Goal: Information Seeking & Learning: Learn about a topic

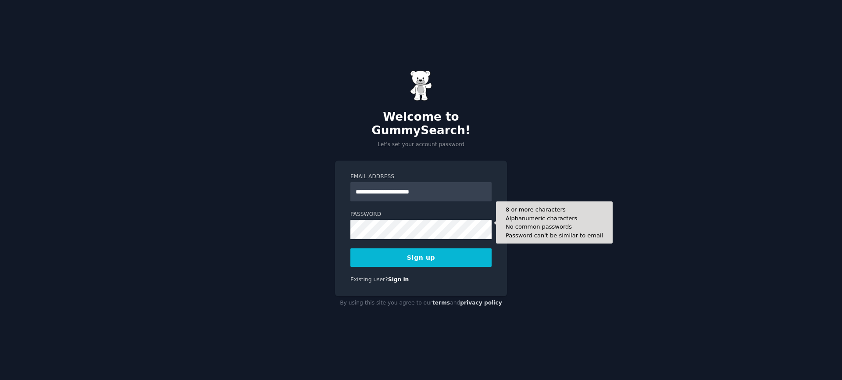
type input "**********"
click at [350, 248] on button "Sign up" at bounding box center [420, 257] width 141 height 18
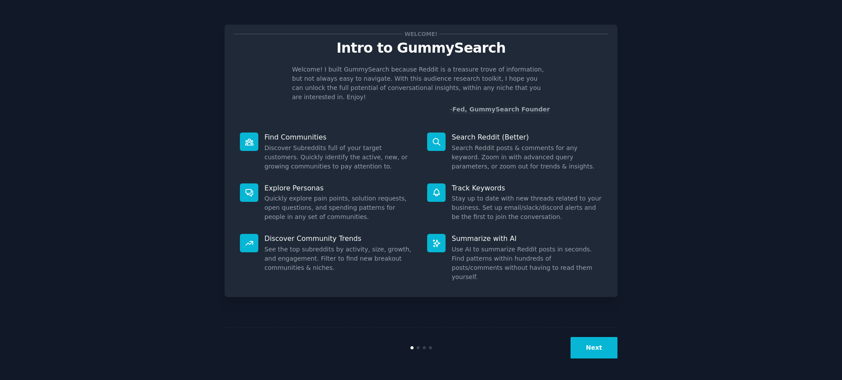
click at [585, 350] on button "Next" at bounding box center [593, 347] width 47 height 21
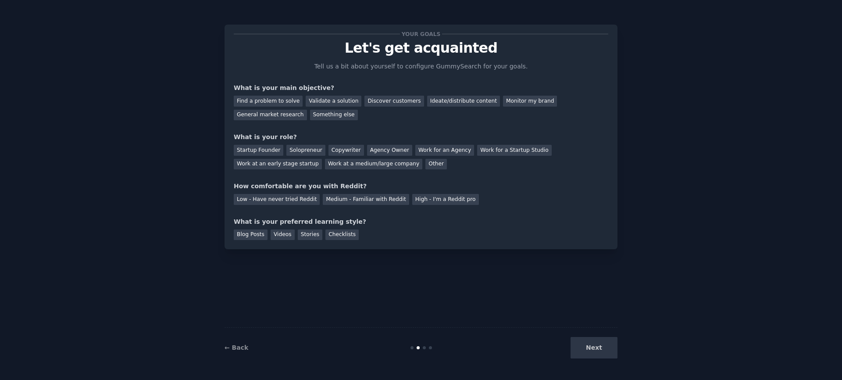
click at [247, 349] on div "← Back" at bounding box center [289, 347] width 131 height 9
click at [233, 349] on link "← Back" at bounding box center [236, 347] width 24 height 7
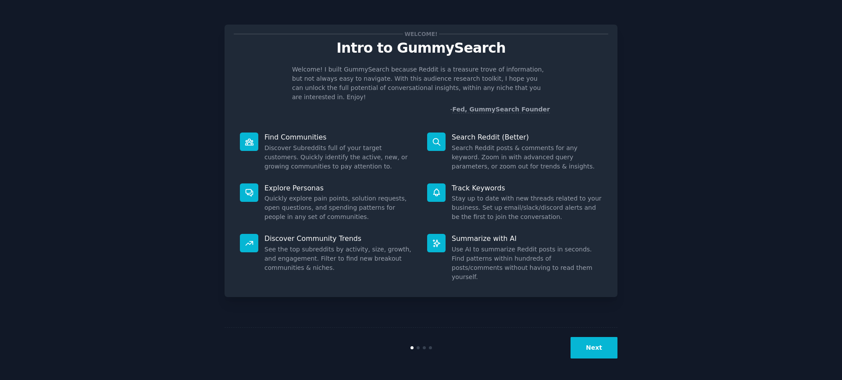
click at [607, 354] on button "Next" at bounding box center [593, 347] width 47 height 21
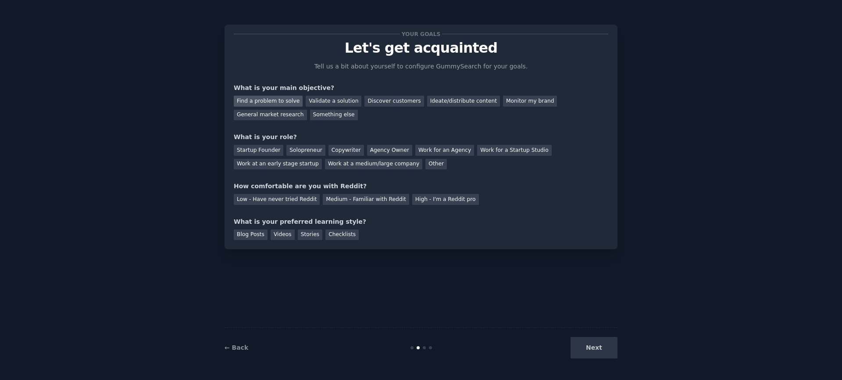
click at [283, 97] on div "Find a problem to solve" at bounding box center [268, 101] width 69 height 11
click at [306, 99] on div "Validate a solution" at bounding box center [334, 101] width 56 height 11
click at [285, 97] on div "Find a problem to solve" at bounding box center [268, 101] width 69 height 11
click at [269, 154] on div "Startup Founder" at bounding box center [259, 150] width 50 height 11
click at [306, 151] on div "Solopreneur" at bounding box center [305, 150] width 39 height 11
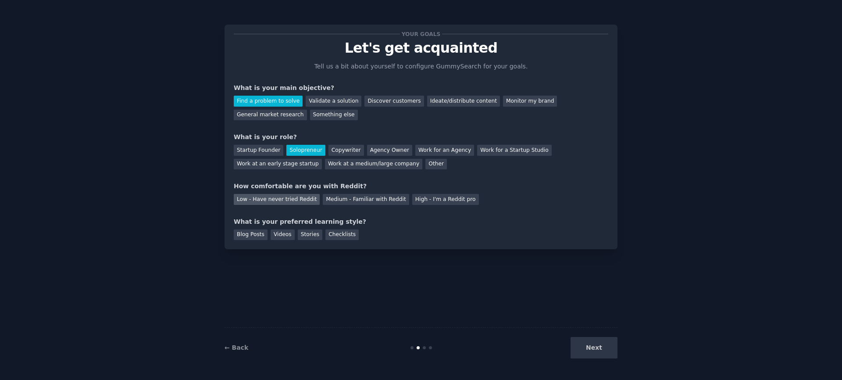
click at [303, 200] on div "Low - Have never tried Reddit" at bounding box center [277, 199] width 86 height 11
click at [358, 200] on div "Medium - Familiar with Reddit" at bounding box center [366, 199] width 86 height 11
click at [279, 199] on div "Low - Have never tried Reddit" at bounding box center [277, 199] width 86 height 11
click at [315, 234] on div "Stories" at bounding box center [310, 234] width 25 height 11
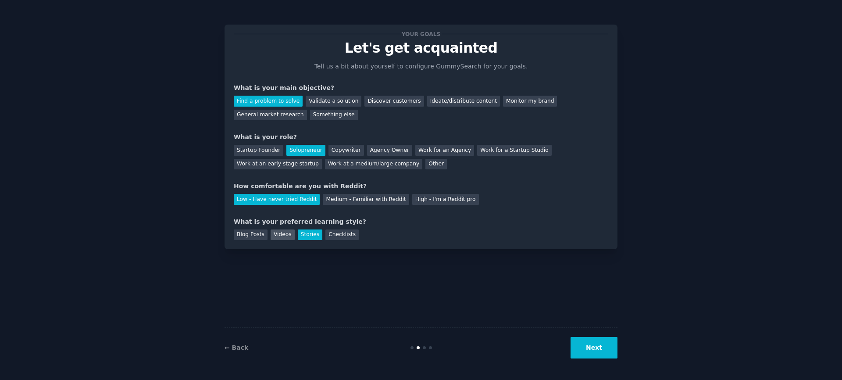
click at [287, 234] on div "Videos" at bounding box center [283, 234] width 24 height 11
click at [601, 346] on button "Next" at bounding box center [593, 347] width 47 height 21
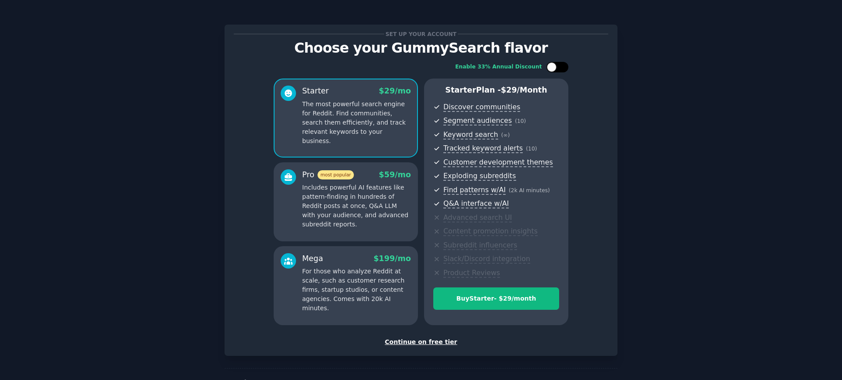
click at [560, 70] on div at bounding box center [557, 67] width 22 height 11
click at [558, 70] on div at bounding box center [563, 67] width 10 height 10
checkbox input "false"
click at [418, 344] on div "Continue on free tier" at bounding box center [421, 341] width 374 height 9
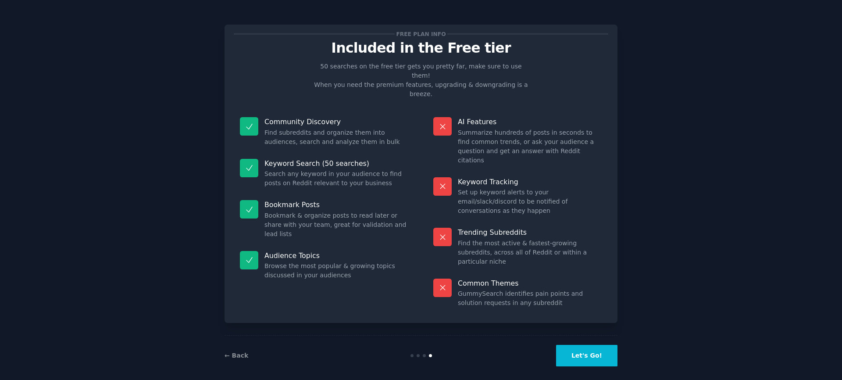
click at [593, 349] on button "Let's Go!" at bounding box center [586, 355] width 61 height 21
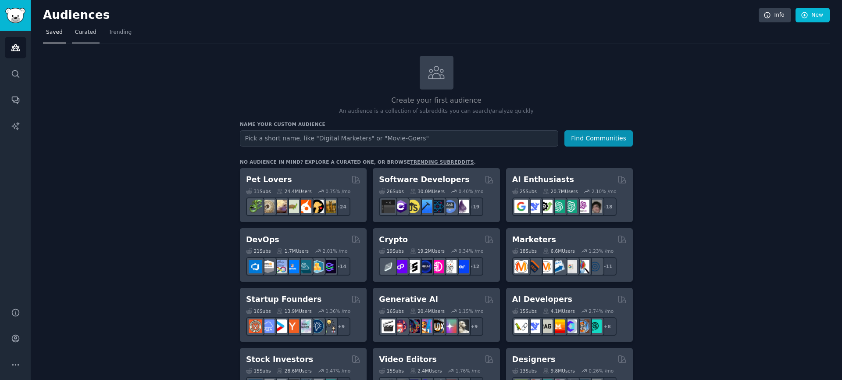
click at [84, 36] on link "Curated" at bounding box center [86, 34] width 28 height 18
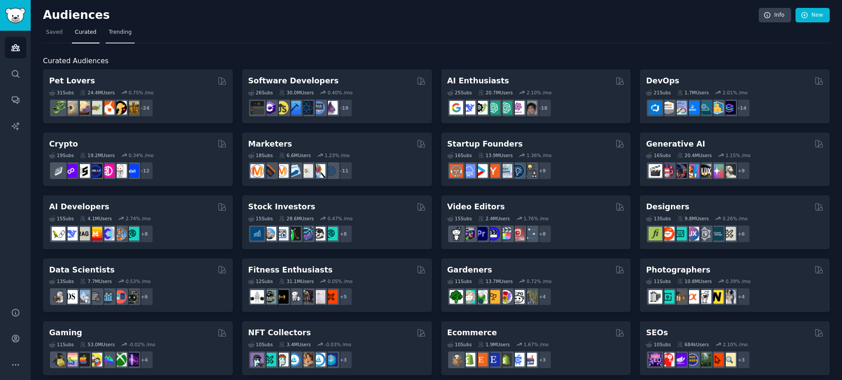
click at [127, 36] on link "Trending" at bounding box center [120, 34] width 29 height 18
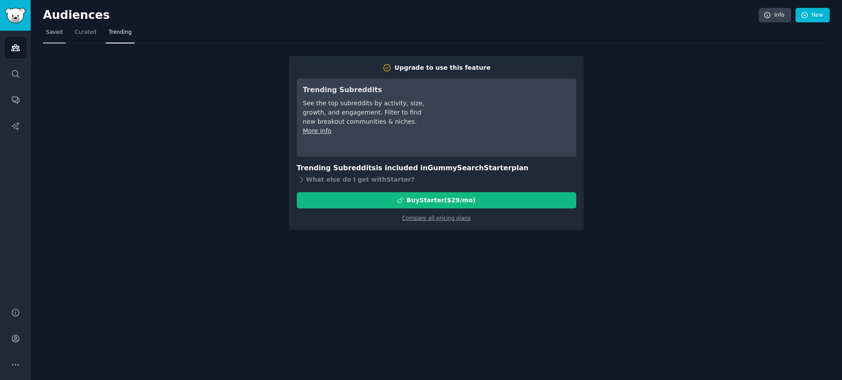
click at [64, 41] on link "Saved" at bounding box center [54, 34] width 23 height 18
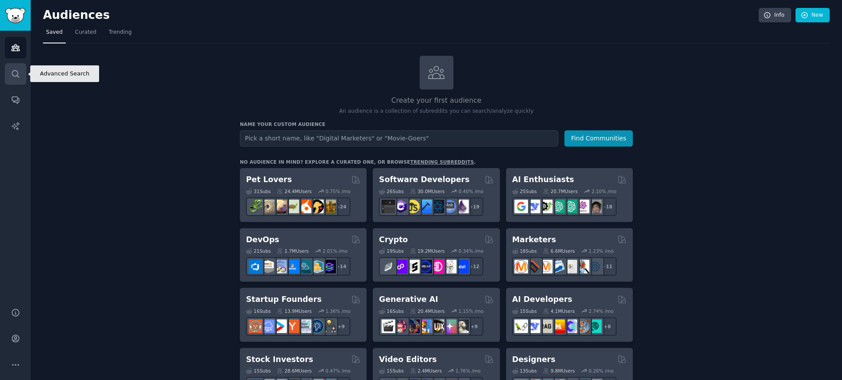
click at [18, 78] on icon "Sidebar" at bounding box center [15, 73] width 9 height 9
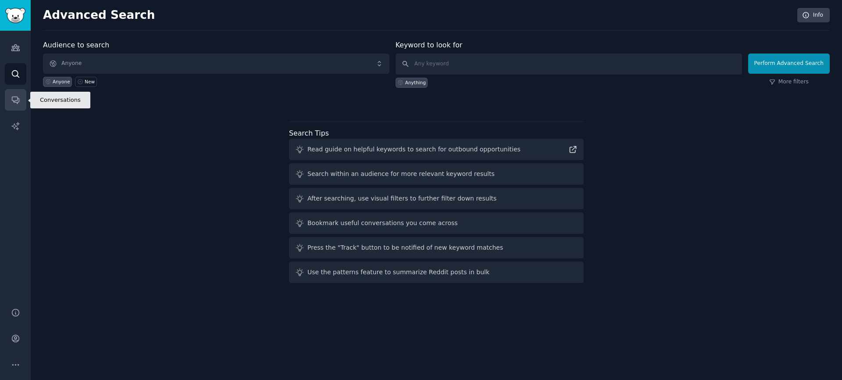
click at [18, 107] on link "Conversations" at bounding box center [15, 99] width 21 height 21
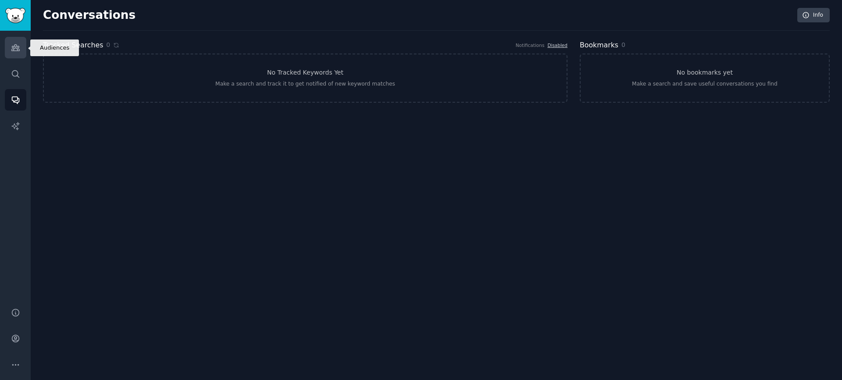
click at [14, 54] on link "Audiences" at bounding box center [15, 47] width 21 height 21
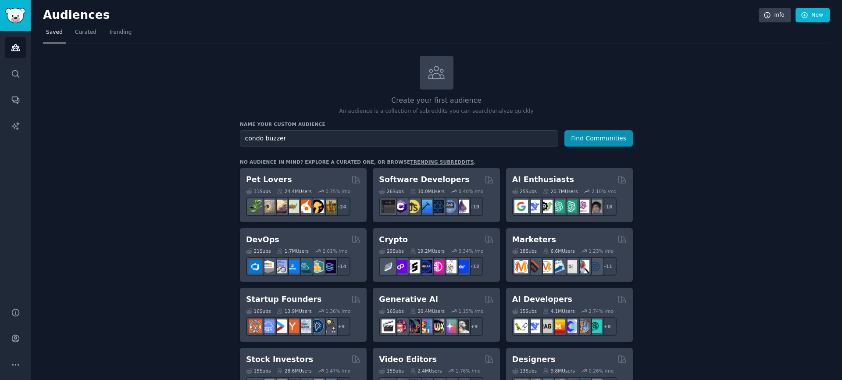
type input "condo buzzer"
click at [564, 130] on button "Find Communities" at bounding box center [598, 138] width 68 height 16
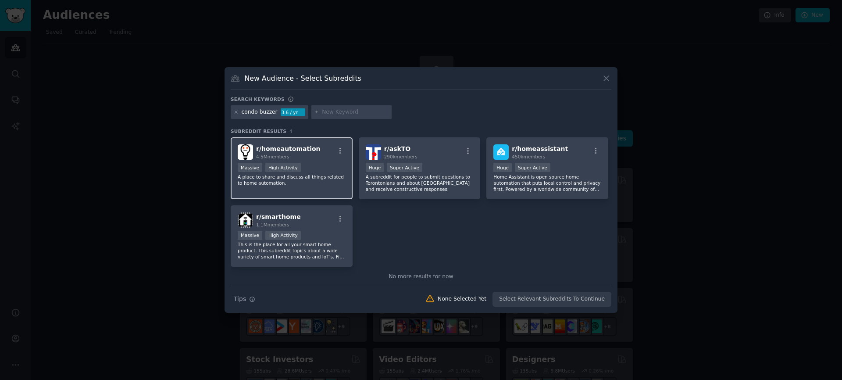
click at [304, 150] on span "r/ homeautomation" at bounding box center [288, 148] width 64 height 7
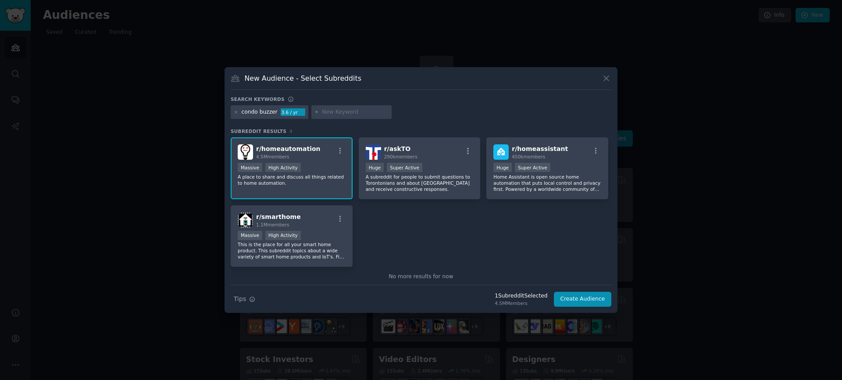
click at [462, 305] on div "Search Tips Tips 1 Subreddit Selected 4.5M Members Create Audience" at bounding box center [421, 296] width 381 height 22
click at [577, 300] on button "Create Audience" at bounding box center [583, 299] width 58 height 15
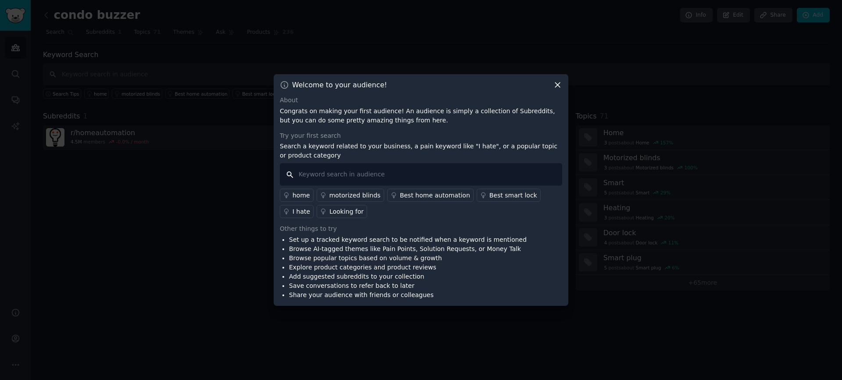
click at [496, 175] on input "text" at bounding box center [421, 174] width 282 height 22
type input "I hate"
click at [304, 215] on div "I hate" at bounding box center [301, 211] width 18 height 9
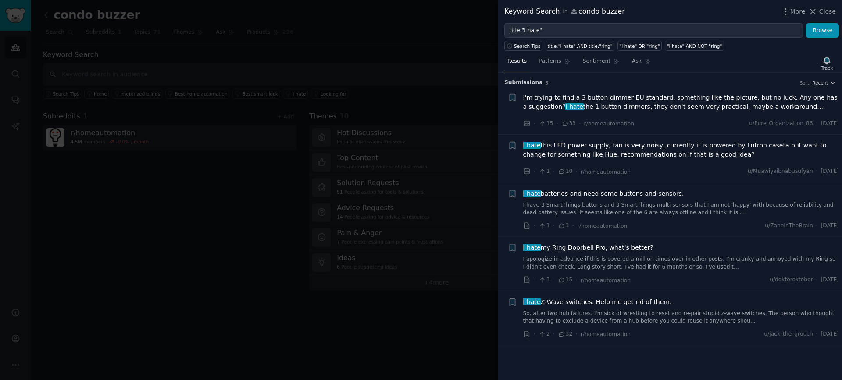
click at [312, 211] on div at bounding box center [421, 190] width 842 height 380
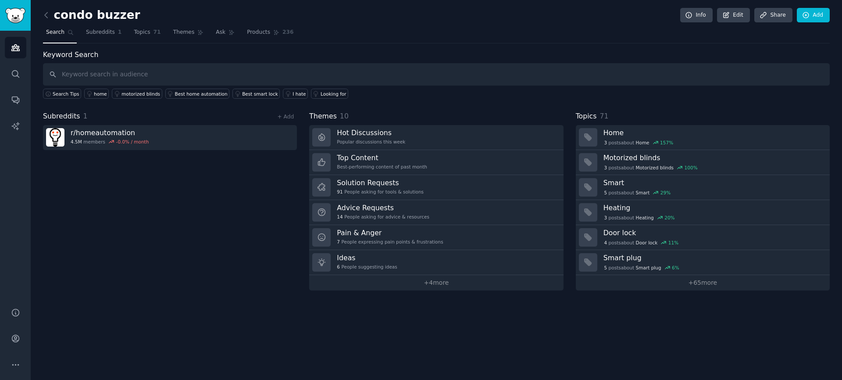
click at [286, 221] on div "Subreddits 1 + Add r/ homeautomation 4.5M members -0.0 % / month" at bounding box center [170, 200] width 254 height 179
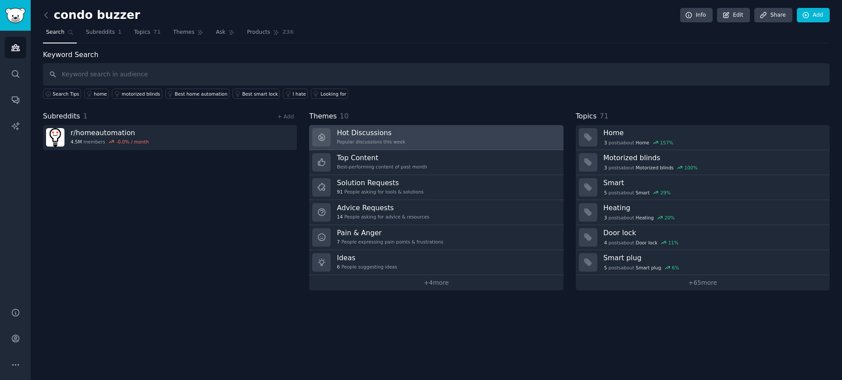
click at [397, 139] on div "Popular discussions this week" at bounding box center [371, 142] width 68 height 6
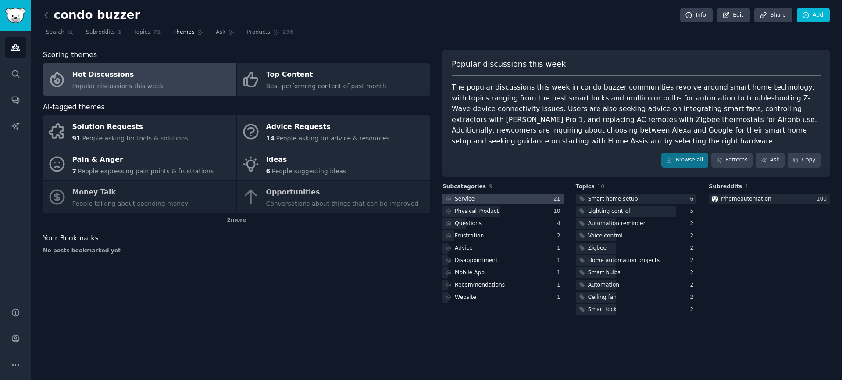
click at [523, 196] on div at bounding box center [502, 198] width 121 height 11
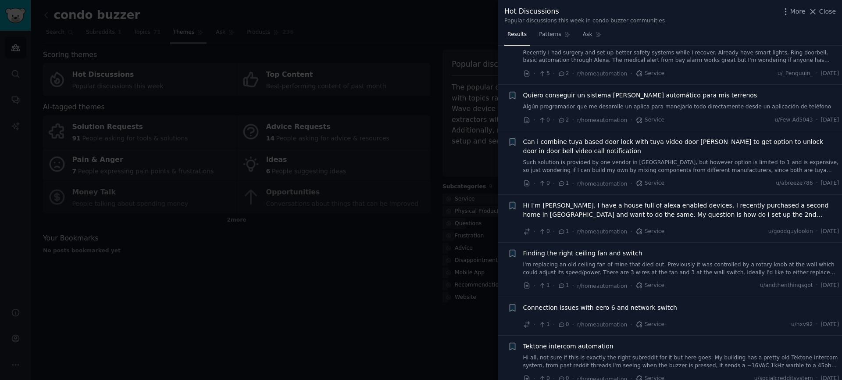
scroll to position [791, 0]
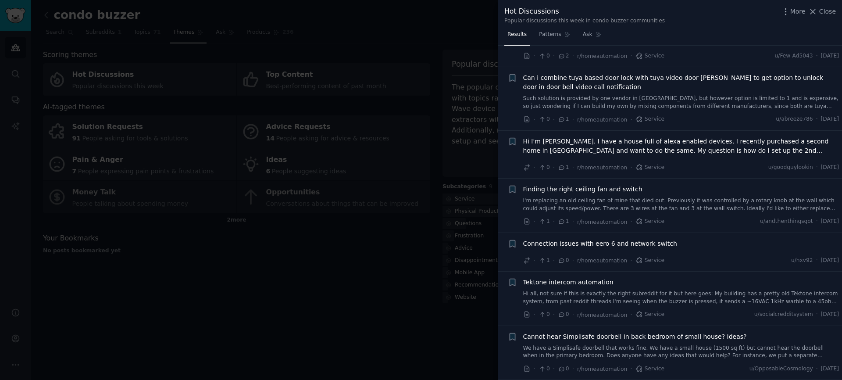
click at [345, 317] on div at bounding box center [421, 190] width 842 height 380
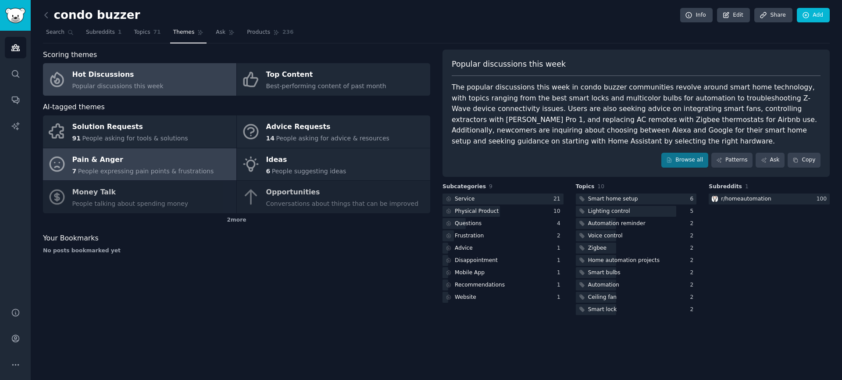
click at [168, 170] on span "People expressing pain points & frustrations" at bounding box center [146, 170] width 136 height 7
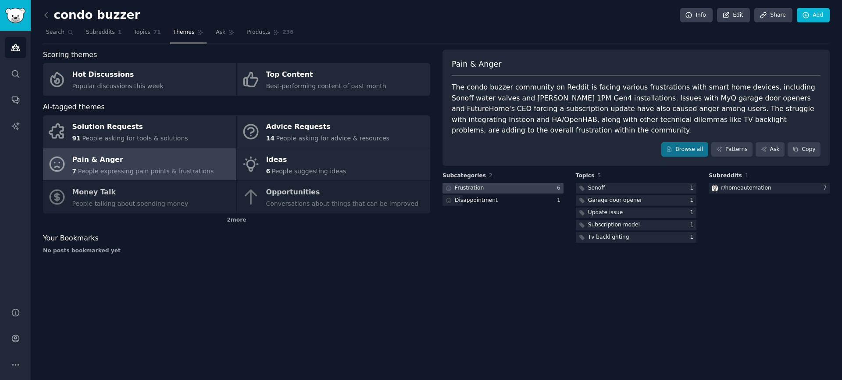
click at [538, 190] on div at bounding box center [502, 188] width 121 height 11
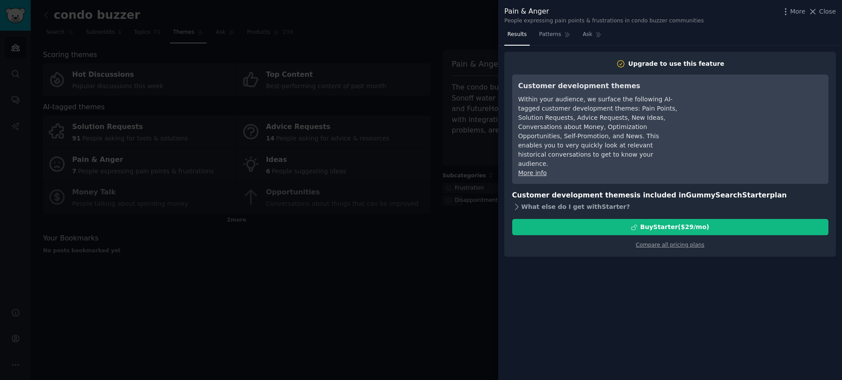
click at [516, 202] on icon at bounding box center [516, 206] width 9 height 9
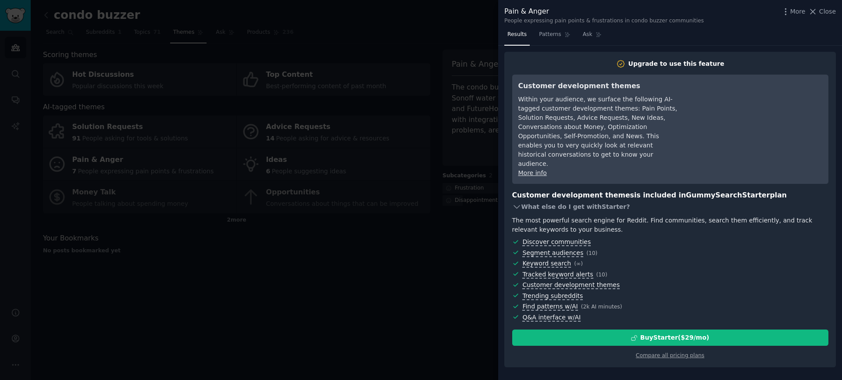
click at [516, 202] on icon at bounding box center [516, 206] width 9 height 9
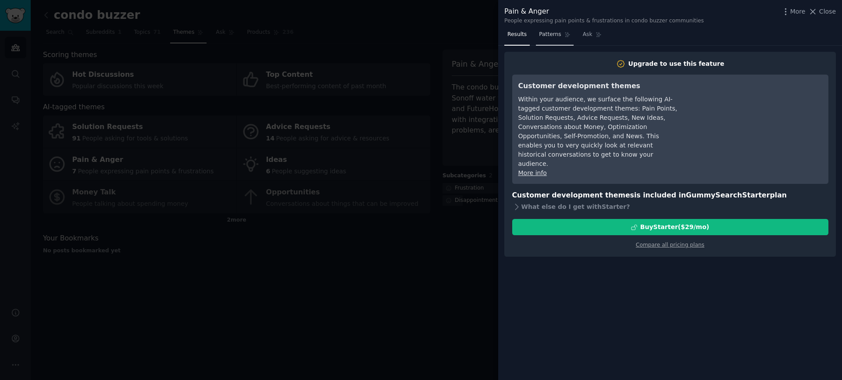
click at [544, 28] on link "Patterns" at bounding box center [554, 37] width 37 height 18
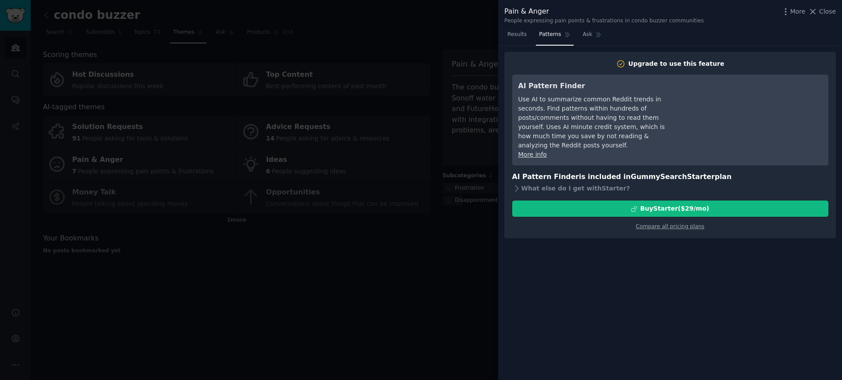
click at [409, 77] on div at bounding box center [421, 190] width 842 height 380
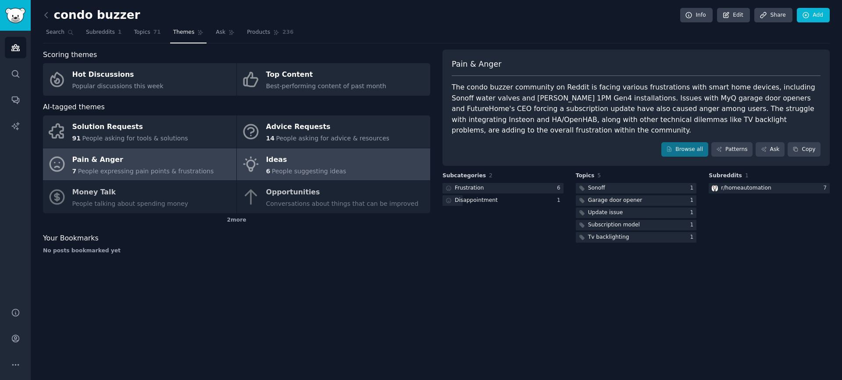
click at [292, 156] on div "Ideas" at bounding box center [306, 160] width 80 height 14
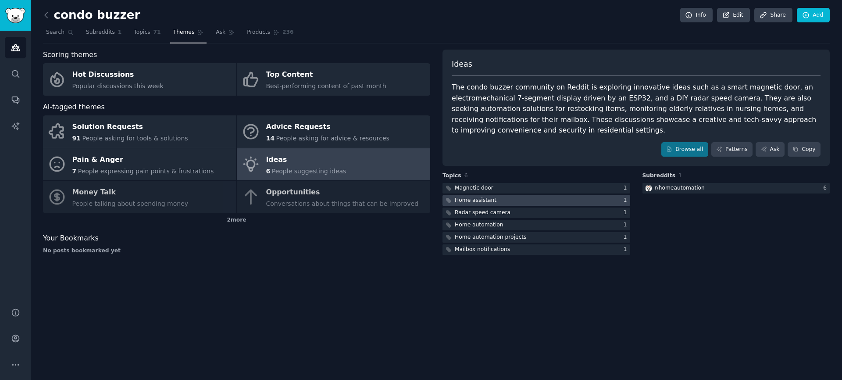
click at [505, 196] on div at bounding box center [536, 200] width 188 height 11
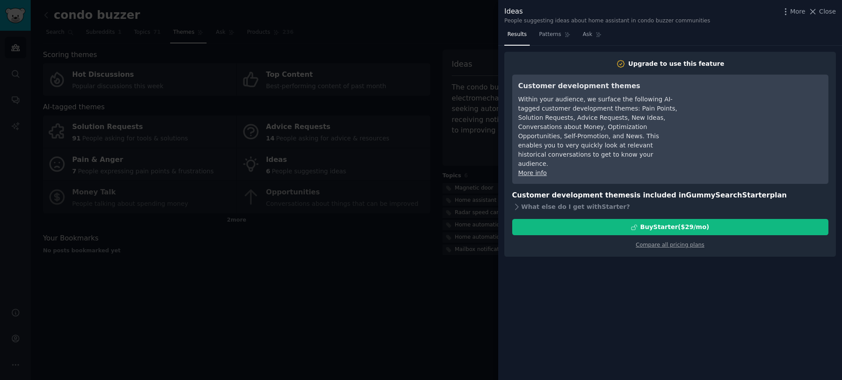
click at [334, 286] on div at bounding box center [421, 190] width 842 height 380
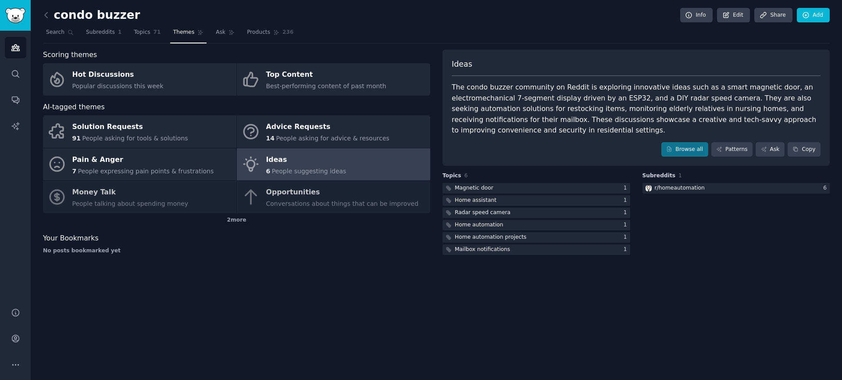
click at [160, 35] on nav "Search Subreddits 1 Topics 71 Themes Ask Products 236" at bounding box center [436, 34] width 787 height 18
click at [149, 34] on link "Topics 71" at bounding box center [147, 34] width 33 height 18
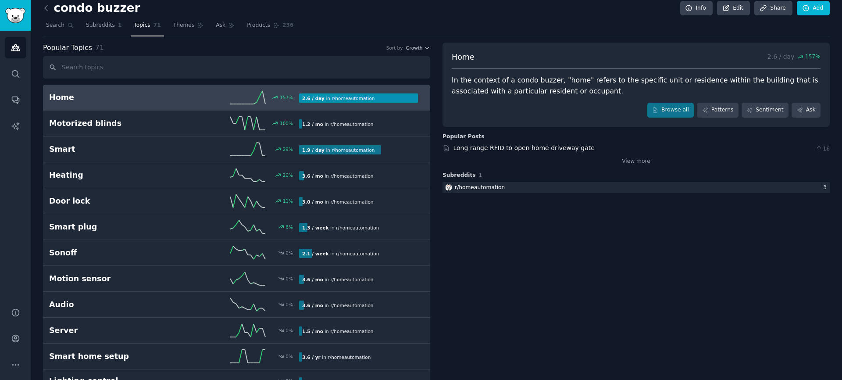
scroll to position [8, 0]
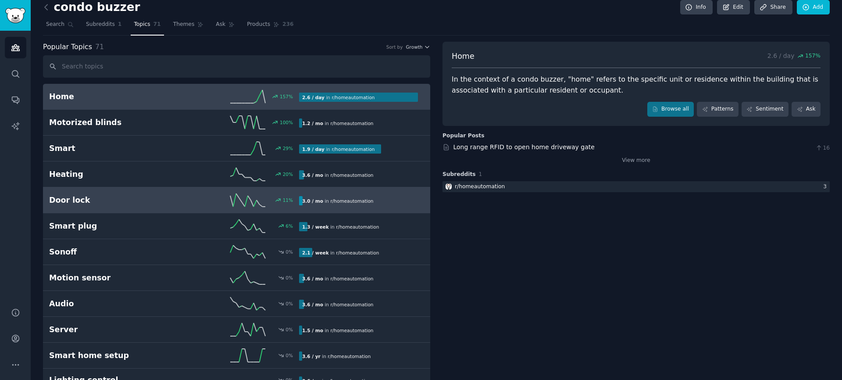
click at [197, 207] on link "Door lock 11 % 3.0 / mo in r/ homeautomation" at bounding box center [236, 200] width 387 height 26
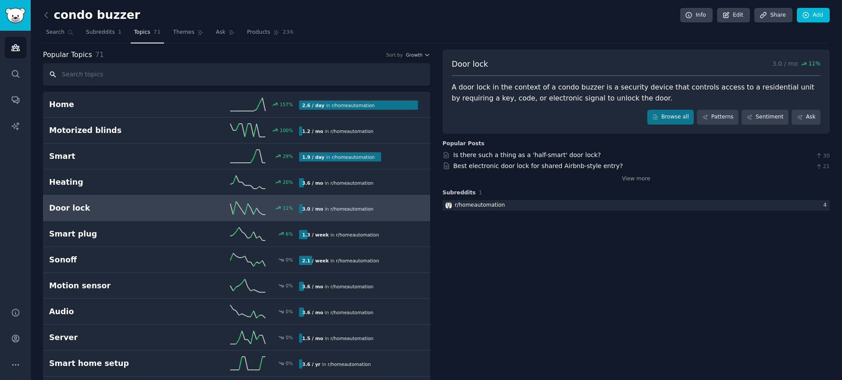
click at [109, 79] on input "text" at bounding box center [236, 74] width 387 height 22
click at [66, 34] on link "Search" at bounding box center [60, 34] width 34 height 18
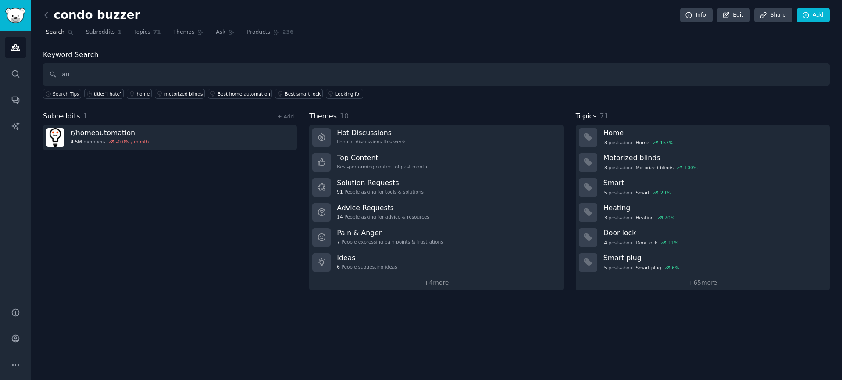
type input "a"
type input "missed buzz"
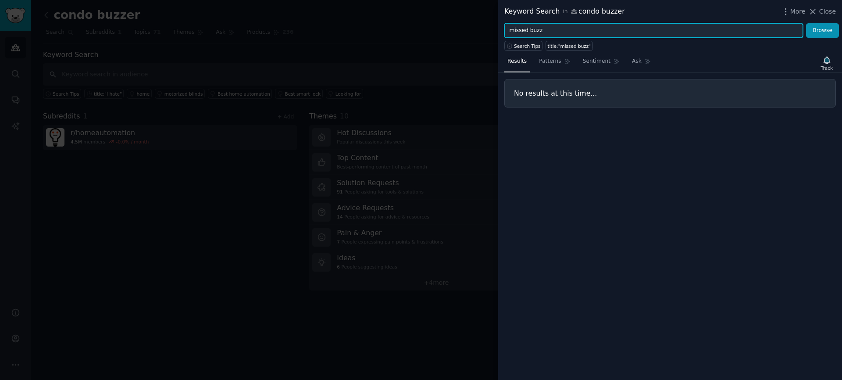
click at [689, 24] on input "missed buzz" at bounding box center [653, 30] width 299 height 15
click at [689, 30] on input "missed buzz" at bounding box center [653, 30] width 299 height 15
type input "missed buzzer"
click at [806, 23] on button "Browse" at bounding box center [822, 30] width 33 height 15
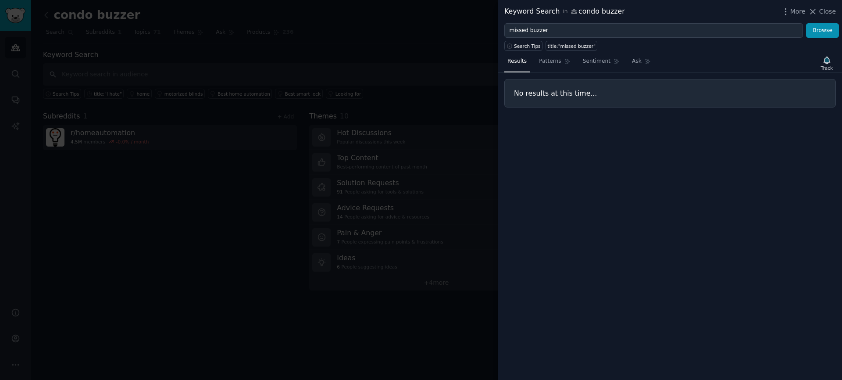
click at [182, 75] on div at bounding box center [421, 190] width 842 height 380
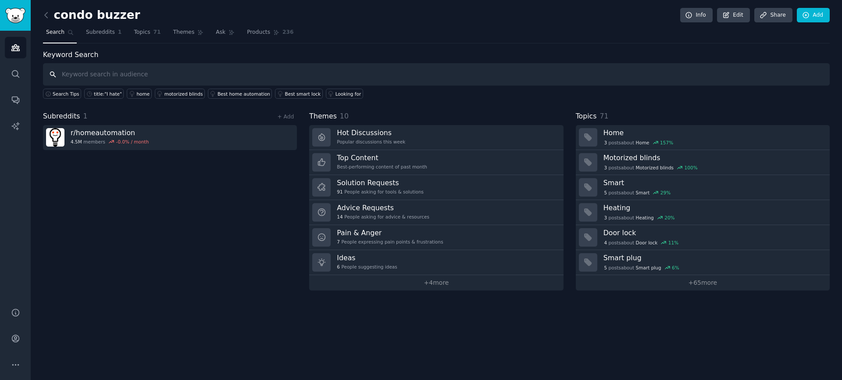
click at [88, 69] on input "text" at bounding box center [436, 74] width 787 height 22
click at [96, 27] on link "Subreddits 1" at bounding box center [104, 34] width 42 height 18
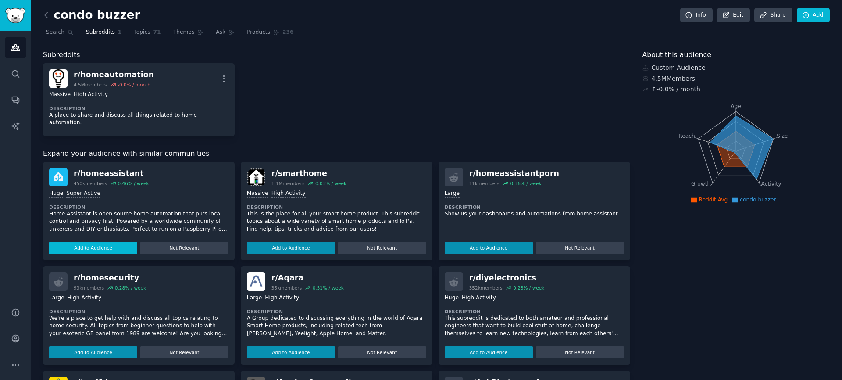
click at [99, 242] on button "Add to Audience" at bounding box center [93, 248] width 88 height 12
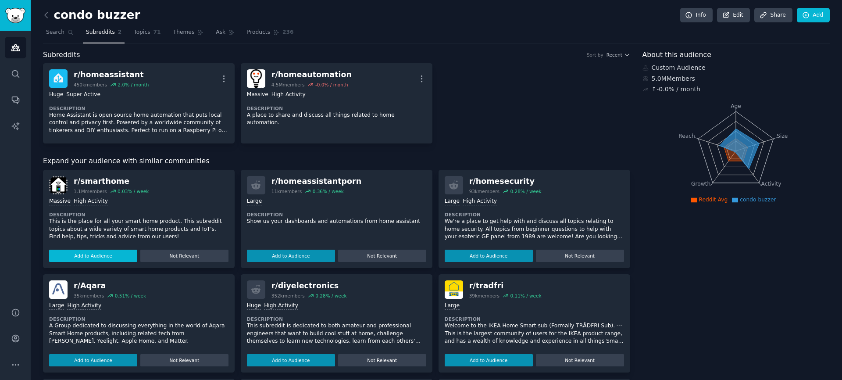
click at [95, 252] on button "Add to Audience" at bounding box center [93, 255] width 88 height 12
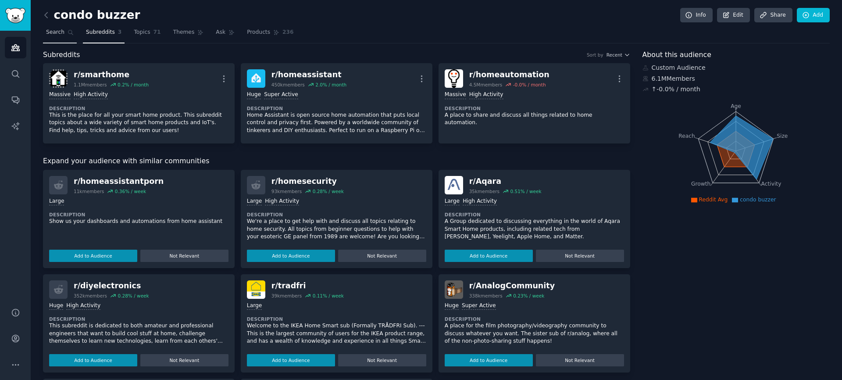
click at [70, 31] on icon at bounding box center [71, 32] width 6 height 6
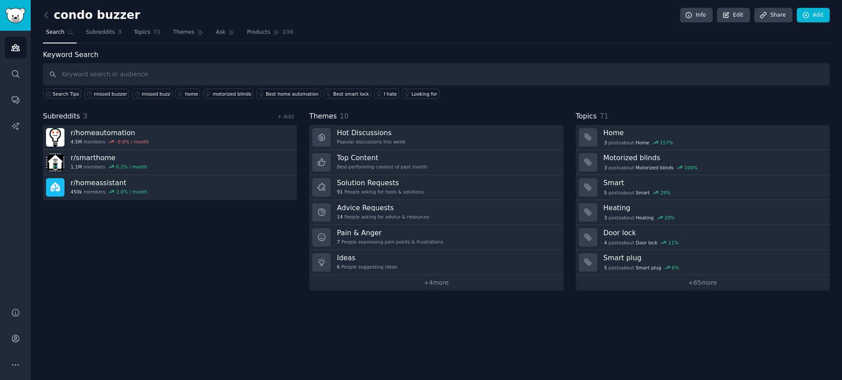
click at [124, 67] on input "text" at bounding box center [436, 74] width 787 height 22
type input "missed buzz"
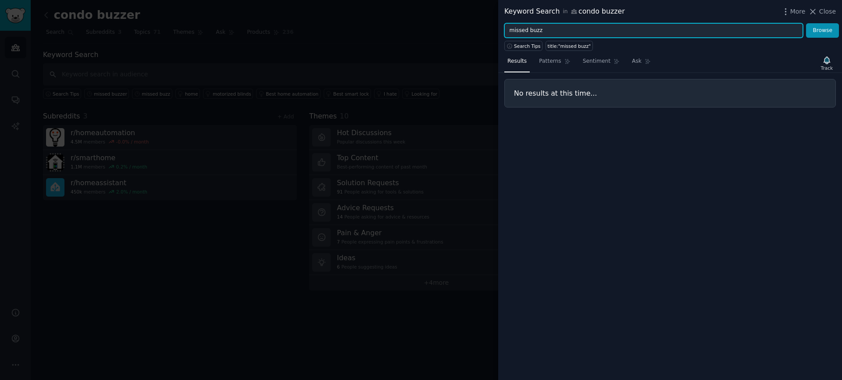
click at [590, 28] on input "missed buzz" at bounding box center [653, 30] width 299 height 15
type input "buzzer"
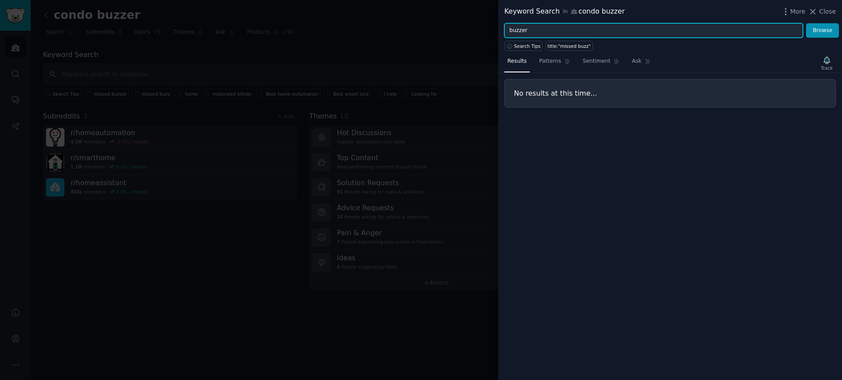
click at [806, 23] on button "Browse" at bounding box center [822, 30] width 33 height 15
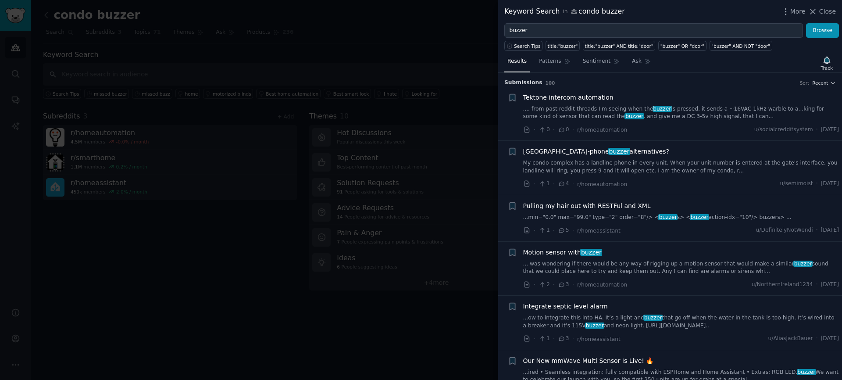
click at [619, 113] on link "..., from past reddit threads I'm seeing when the buzzer is pressed, it sends a…" at bounding box center [681, 112] width 316 height 15
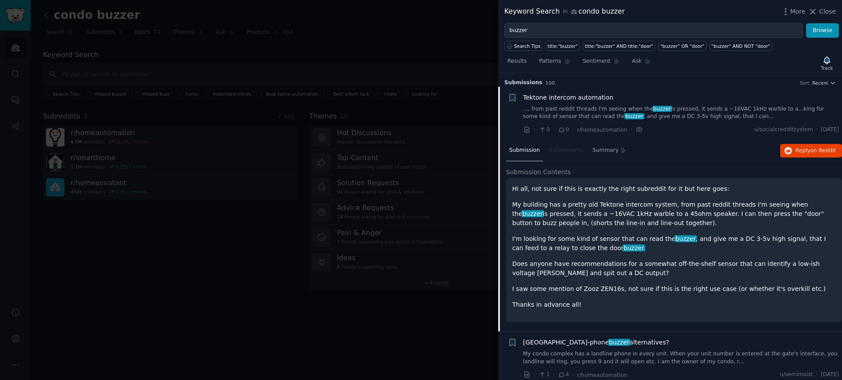
scroll to position [14, 0]
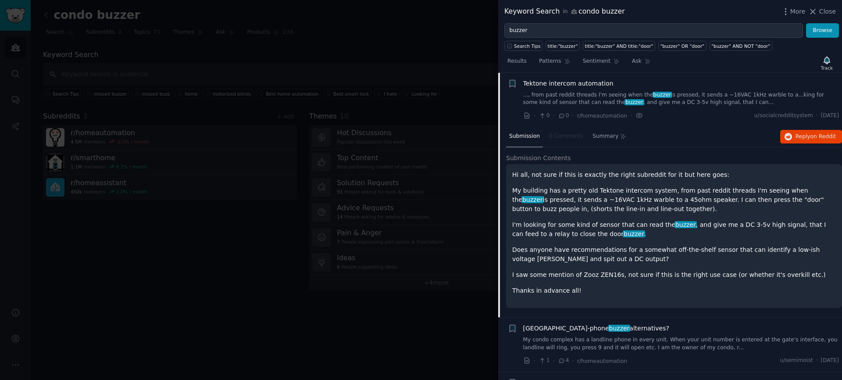
click at [586, 87] on span "Tektone intercom automation" at bounding box center [568, 83] width 90 height 9
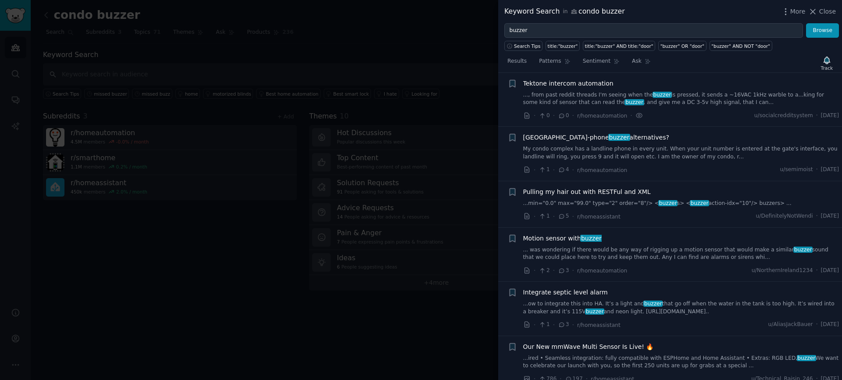
click at [678, 151] on link "My condo complex has a landline phone in every unit. When your unit number is e…" at bounding box center [681, 152] width 316 height 15
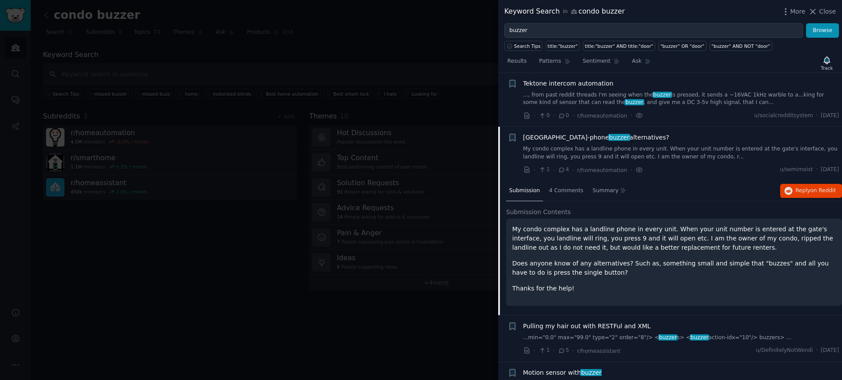
scroll to position [68, 0]
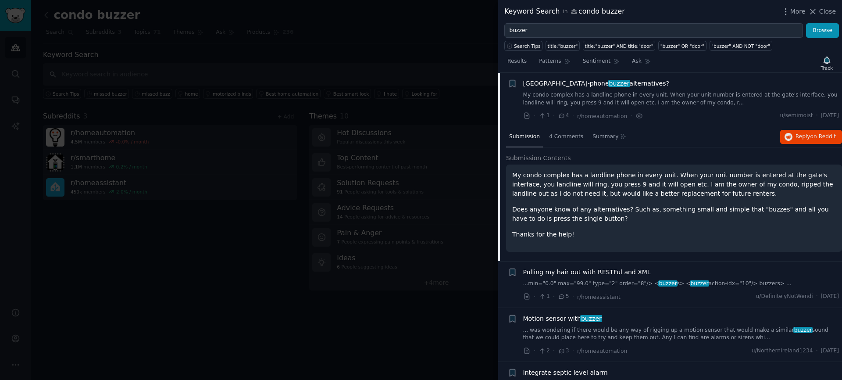
click at [680, 113] on div "· 1 · 4 · r/homeautomation · u/semimoist · [DATE]" at bounding box center [681, 115] width 316 height 9
click at [679, 102] on link "My condo complex has a landline phone in every unit. When your unit number is e…" at bounding box center [681, 98] width 316 height 15
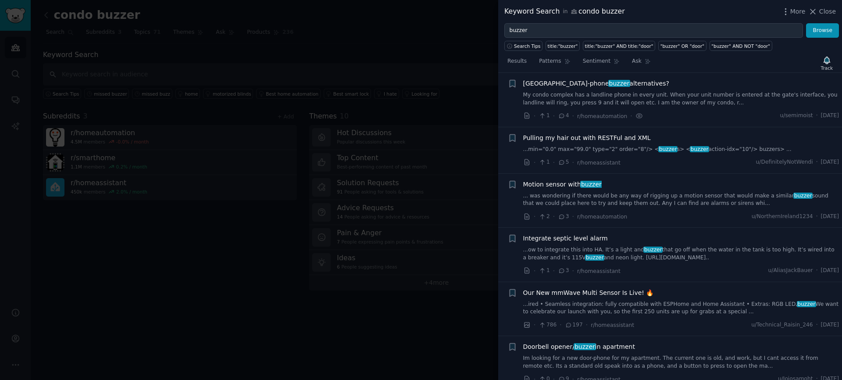
click at [679, 102] on link "My condo complex has a landline phone in every unit. When your unit number is e…" at bounding box center [681, 98] width 316 height 15
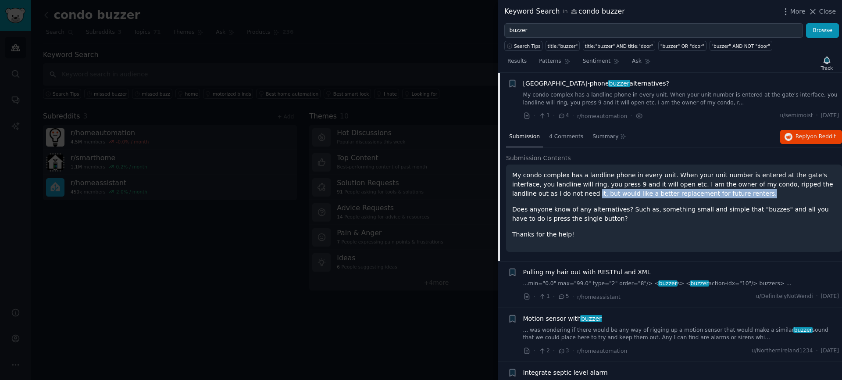
drag, startPoint x: 541, startPoint y: 194, endPoint x: 707, endPoint y: 195, distance: 165.3
click at [707, 195] on p "My condo complex has a landline phone in every unit. When your unit number is e…" at bounding box center [674, 185] width 324 height 28
click at [699, 99] on link "My condo complex has a landline phone in every unit. When your unit number is e…" at bounding box center [681, 98] width 316 height 15
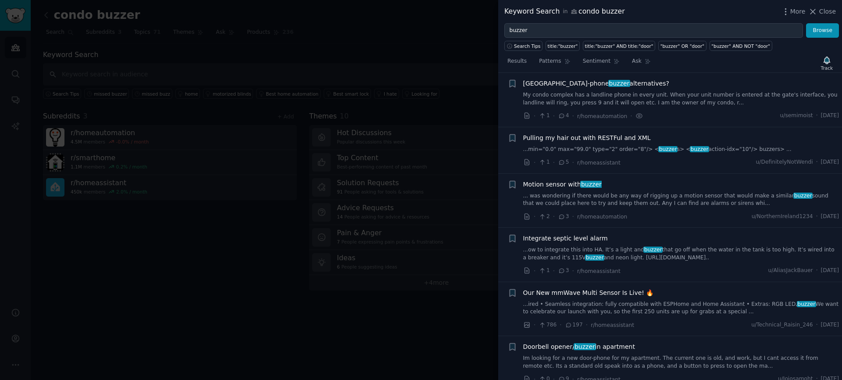
click at [696, 97] on link "My condo complex has a landline phone in every unit. When your unit number is e…" at bounding box center [681, 98] width 316 height 15
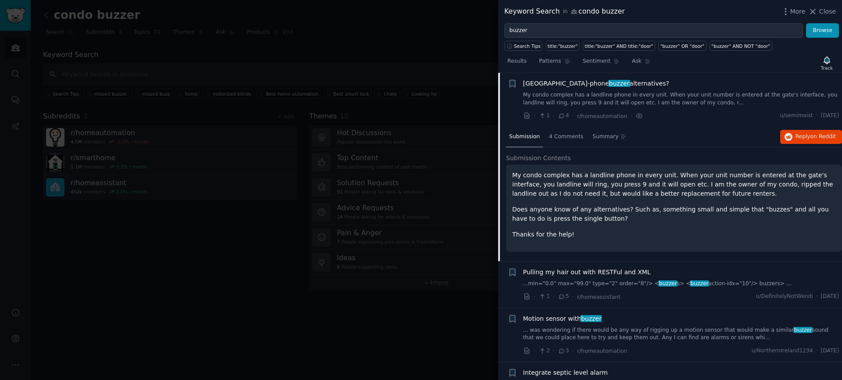
click at [696, 97] on link "My condo complex has a landline phone in every unit. When your unit number is e…" at bounding box center [681, 98] width 316 height 15
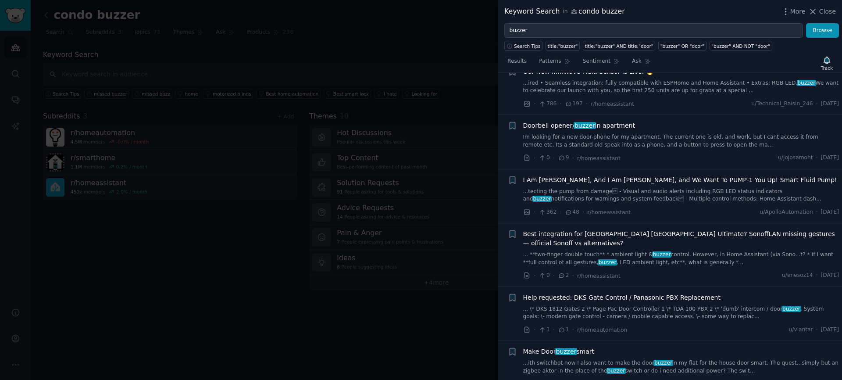
scroll to position [291, 0]
click at [684, 139] on link "Im looking for a new door-phone for my apartment. The current one is old, and w…" at bounding box center [681, 139] width 316 height 15
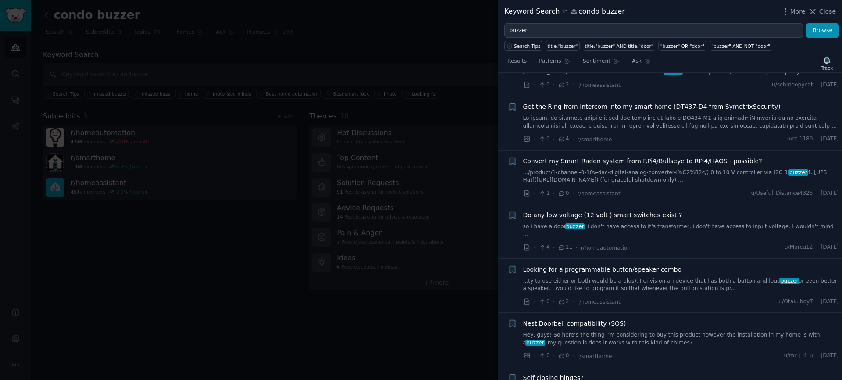
scroll to position [5203, 0]
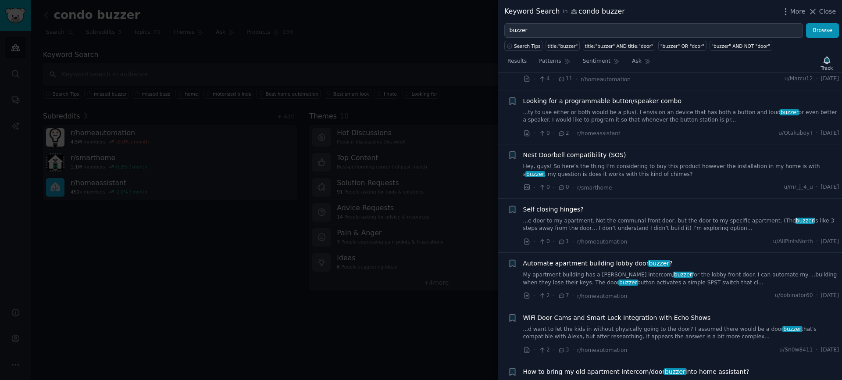
click at [212, 140] on div at bounding box center [421, 190] width 842 height 380
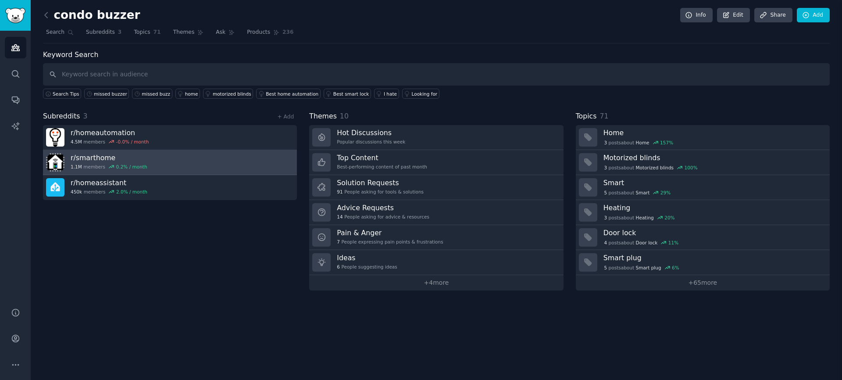
click at [242, 151] on link "r/ smarthome 1.1M members 0.2 % / month" at bounding box center [170, 162] width 254 height 25
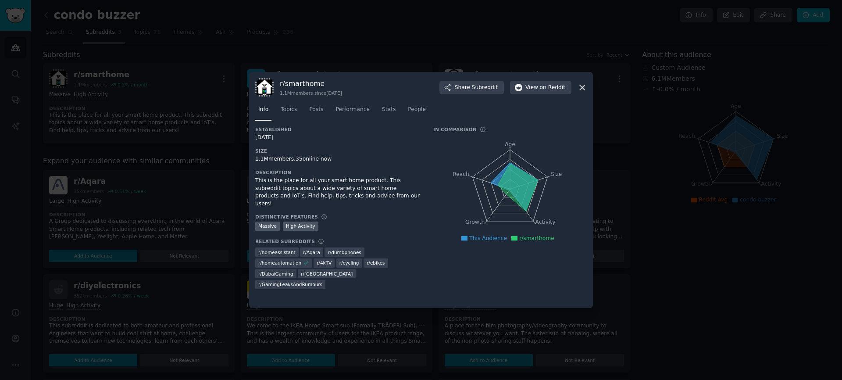
click at [166, 72] on div at bounding box center [421, 190] width 842 height 380
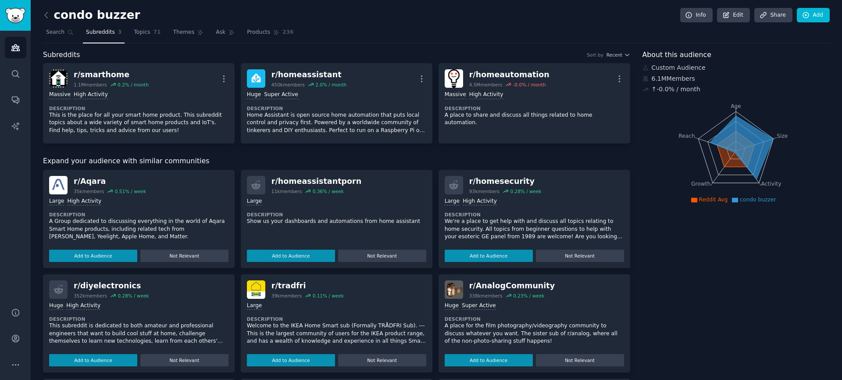
click at [31, 53] on div "condo buzzer Info Edit Share Add Search Subreddits 3 Topics 71 Themes Ask Produ…" at bounding box center [436, 296] width 811 height 593
click at [18, 53] on link "Audiences" at bounding box center [15, 47] width 21 height 21
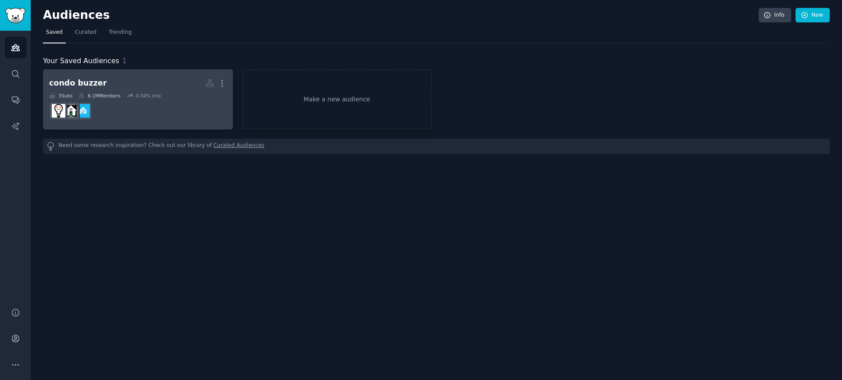
click at [113, 97] on div "6.1M Members" at bounding box center [99, 96] width 42 height 6
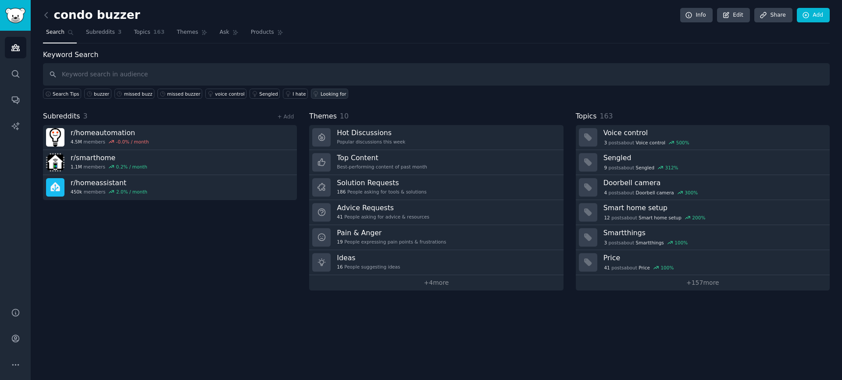
click at [325, 98] on link "Looking for" at bounding box center [329, 94] width 37 height 10
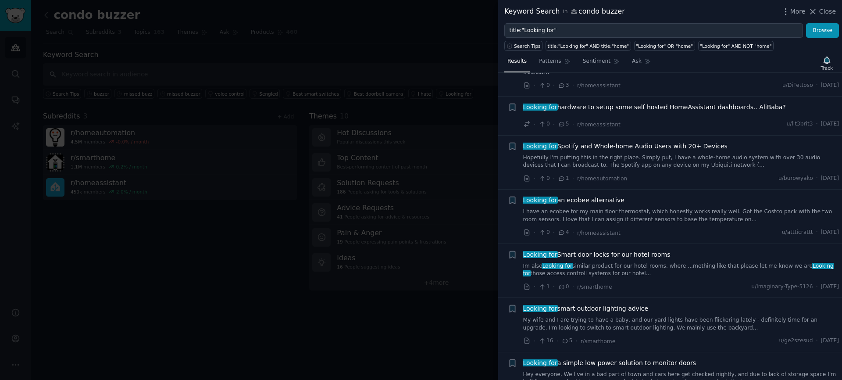
scroll to position [3242, 0]
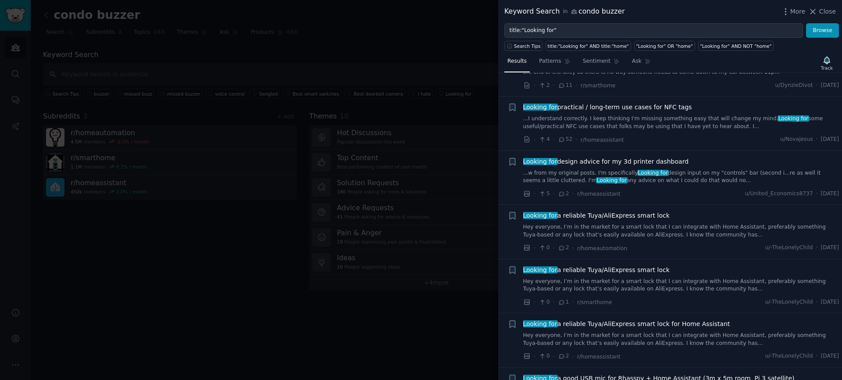
drag, startPoint x: 190, startPoint y: 172, endPoint x: 3, endPoint y: 20, distance: 241.2
click at [190, 173] on div at bounding box center [421, 190] width 842 height 380
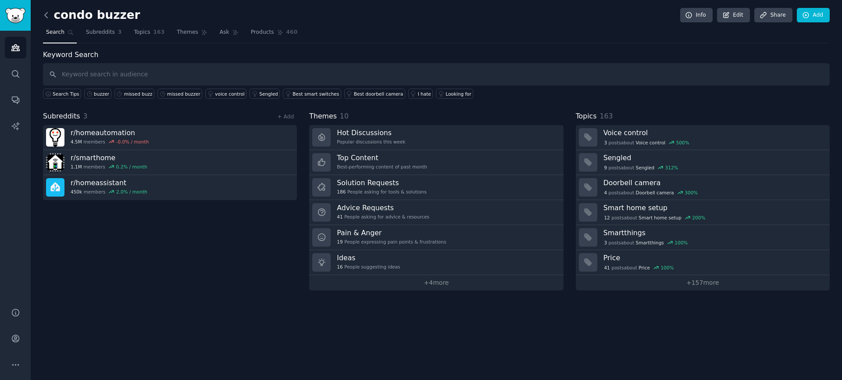
click at [45, 18] on icon at bounding box center [46, 15] width 9 height 9
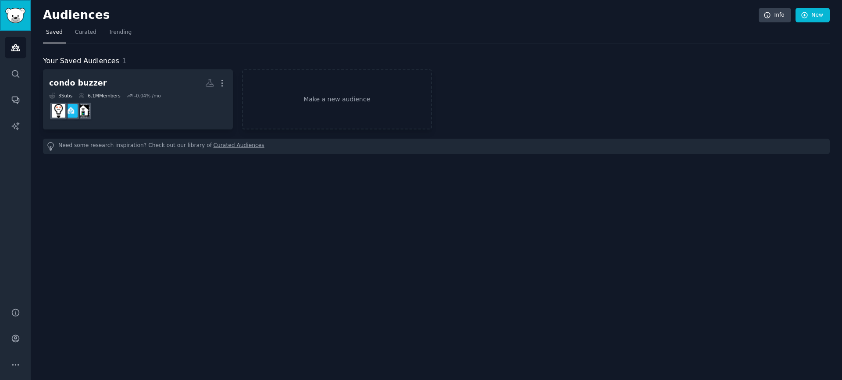
click at [23, 25] on link "Sidebar" at bounding box center [15, 15] width 31 height 31
drag, startPoint x: 30, startPoint y: 47, endPoint x: 25, endPoint y: 48, distance: 5.0
click at [29, 47] on div "Audiences Search Conversations AI Reports" at bounding box center [15, 164] width 31 height 266
click at [25, 48] on link "Audiences" at bounding box center [15, 47] width 21 height 21
click at [24, 50] on link "Audiences" at bounding box center [15, 47] width 21 height 21
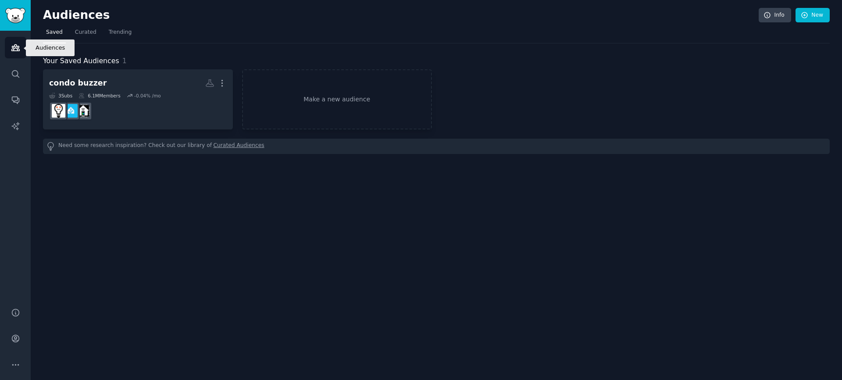
click at [24, 50] on link "Audiences" at bounding box center [15, 47] width 21 height 21
click at [76, 20] on h2 "Audiences" at bounding box center [401, 15] width 716 height 14
click at [21, 363] on button "More" at bounding box center [15, 364] width 21 height 21
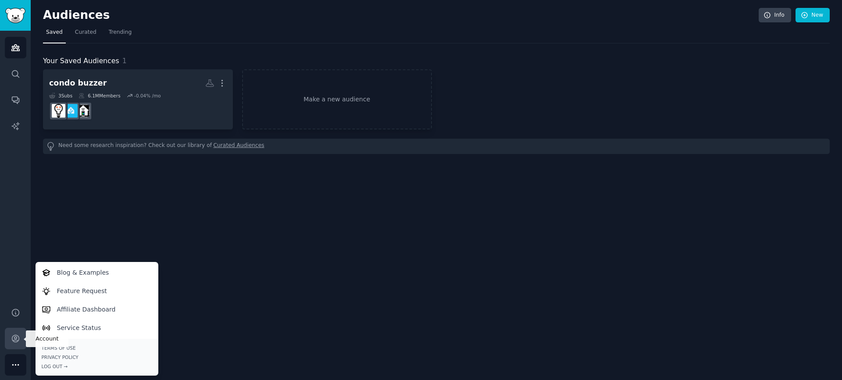
click at [18, 338] on icon "Sidebar" at bounding box center [15, 338] width 9 height 9
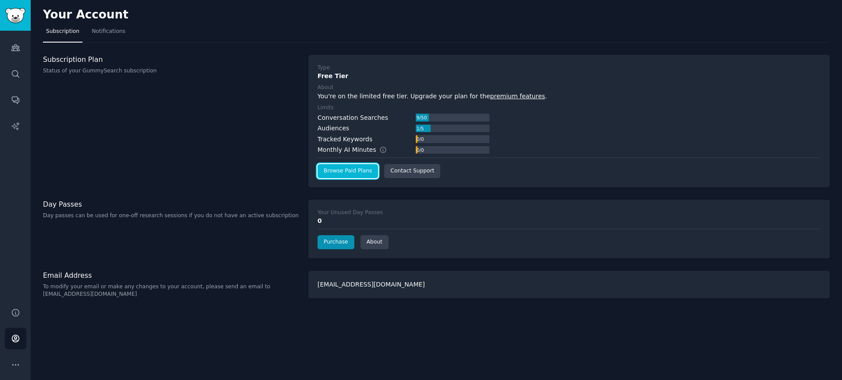
click at [363, 169] on link "Browse Paid Plans" at bounding box center [347, 171] width 61 height 14
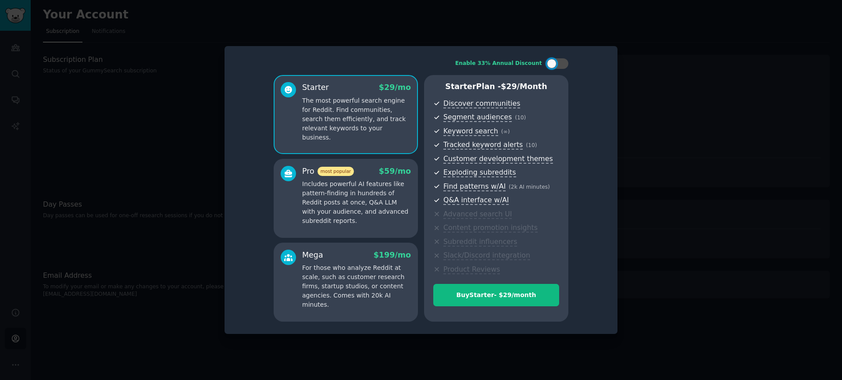
click at [164, 139] on div at bounding box center [421, 190] width 842 height 380
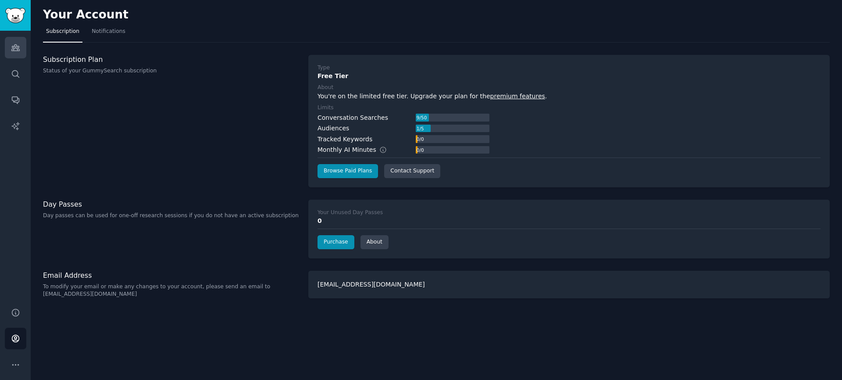
click at [21, 49] on link "Audiences" at bounding box center [15, 47] width 21 height 21
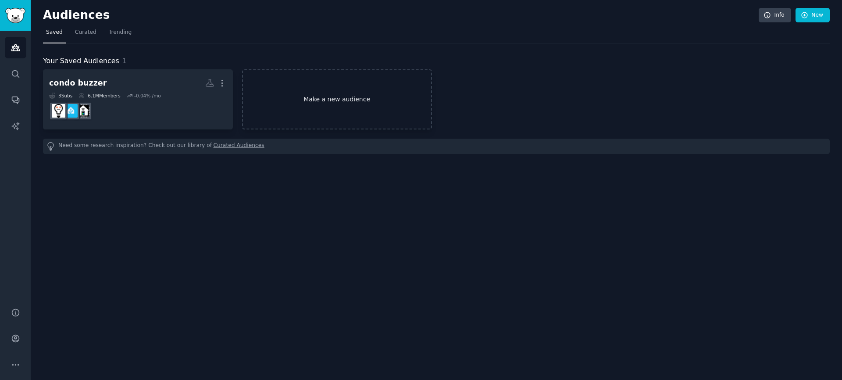
click at [308, 104] on link "Make a new audience" at bounding box center [337, 99] width 190 height 60
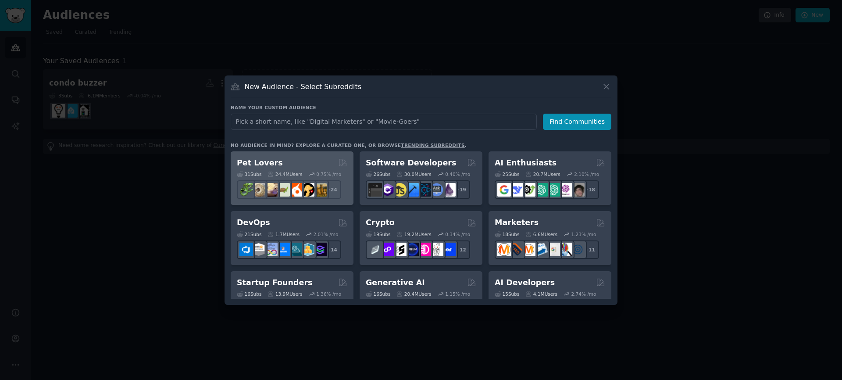
click at [307, 171] on div "31 Sub s 24.4M Users 0.75 % /mo" at bounding box center [292, 174] width 110 height 6
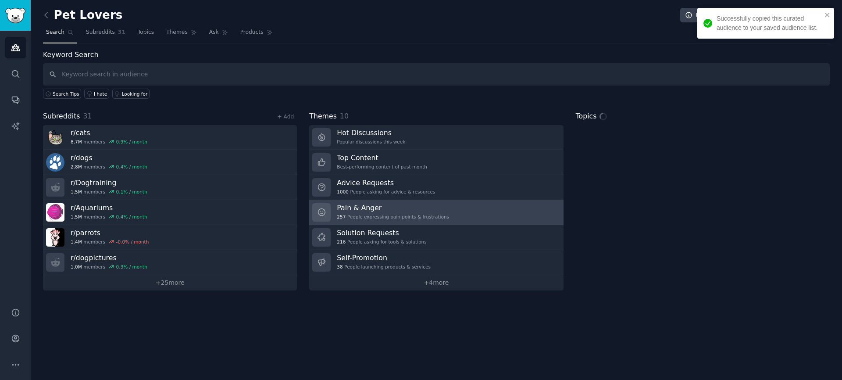
click at [380, 203] on h3 "Pain & Anger" at bounding box center [393, 207] width 112 height 9
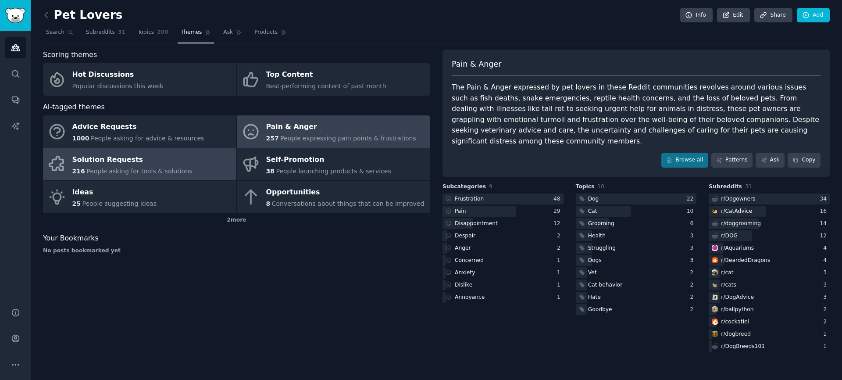
click at [142, 179] on link "Solution Requests 216 People asking for tools & solutions" at bounding box center [139, 164] width 193 height 32
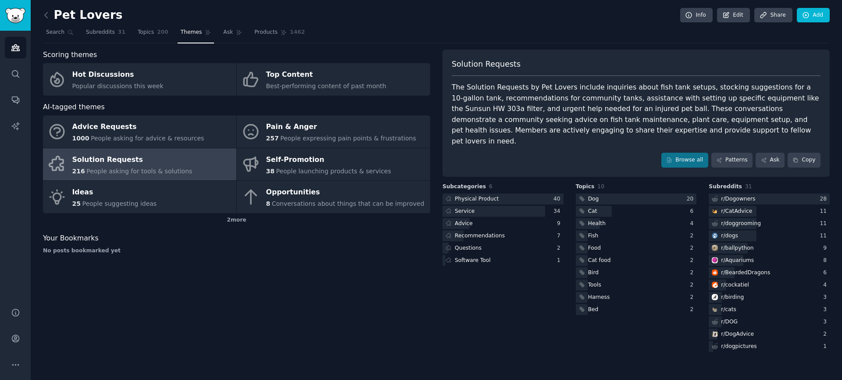
click at [637, 183] on div "Topics 10 Dog 20 Cat 6 Health 4 Fish 2 Food 2 Cat food 2 Bird 2 Tools 2 Harness…" at bounding box center [636, 268] width 121 height 171
click at [743, 153] on link "Patterns" at bounding box center [731, 160] width 41 height 15
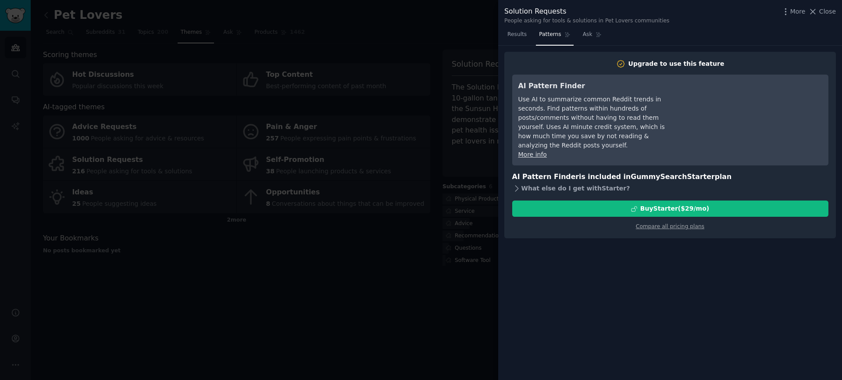
click at [535, 182] on div "What else do I get with Starter ?" at bounding box center [670, 188] width 316 height 12
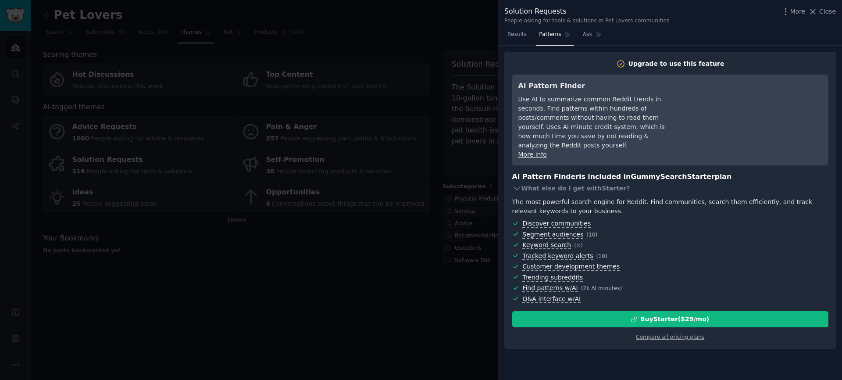
click at [438, 258] on div at bounding box center [421, 190] width 842 height 380
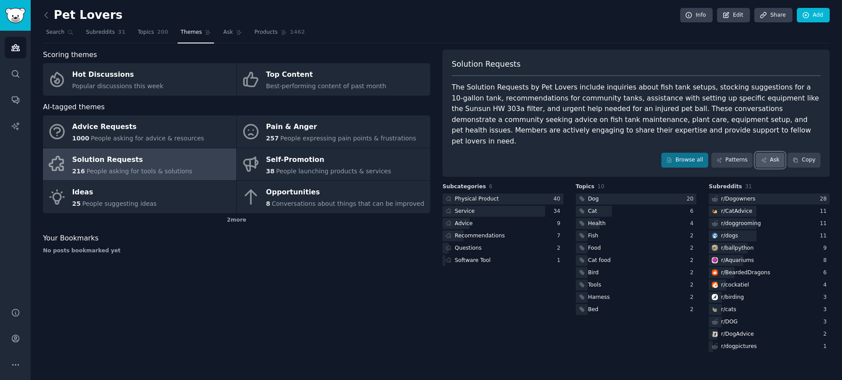
click at [783, 153] on link "Ask" at bounding box center [769, 160] width 29 height 15
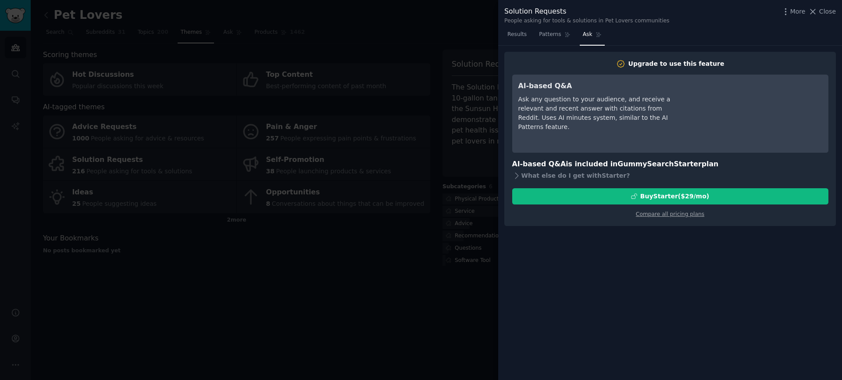
click at [381, 300] on div at bounding box center [421, 190] width 842 height 380
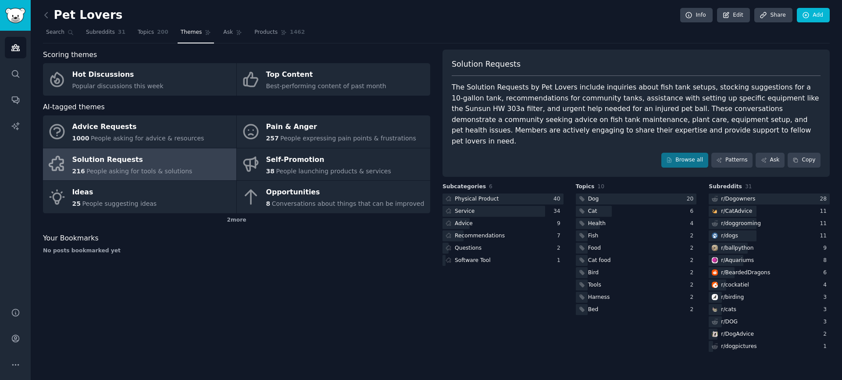
click at [348, 338] on div "Scoring themes Hot Discussions Popular discussions this week Top Content Best-p…" at bounding box center [236, 202] width 387 height 304
click at [61, 40] on link "Search" at bounding box center [60, 34] width 34 height 18
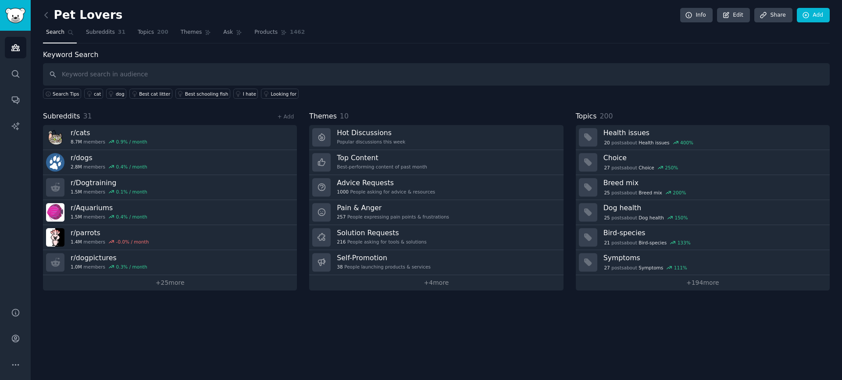
click at [53, 21] on h2 "Pet Lovers" at bounding box center [82, 15] width 79 height 14
click at [48, 21] on link at bounding box center [48, 15] width 11 height 14
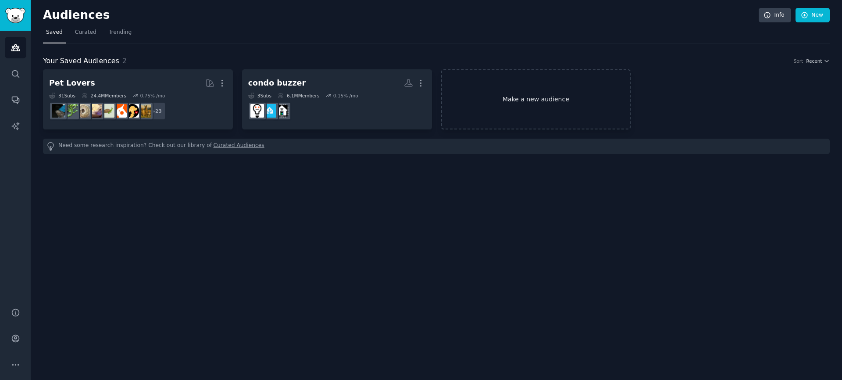
click at [609, 89] on link "Make a new audience" at bounding box center [536, 99] width 190 height 60
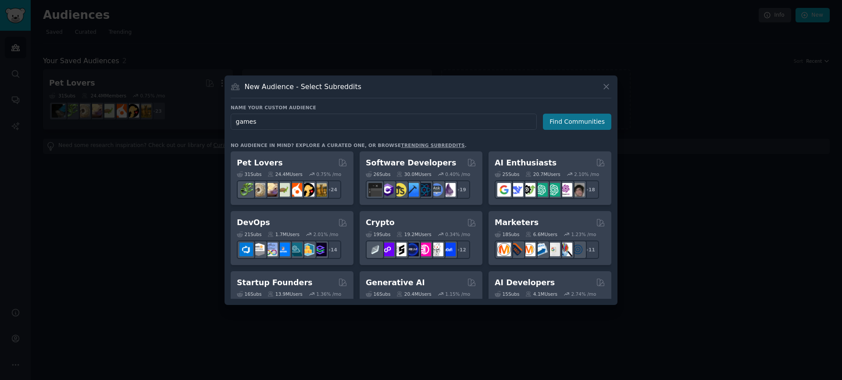
type input "games"
click at [577, 123] on button "Find Communities" at bounding box center [577, 122] width 68 height 16
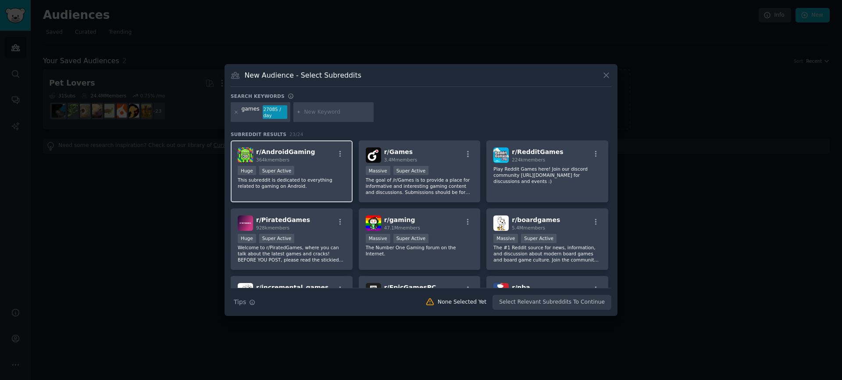
click at [272, 161] on span "364k members" at bounding box center [272, 159] width 33 height 5
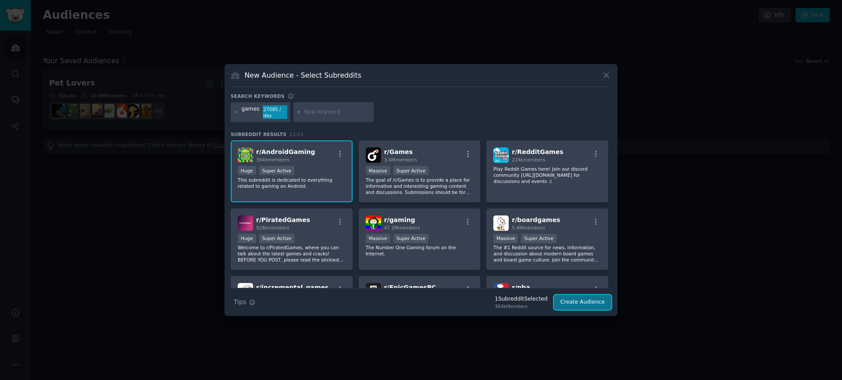
click at [573, 303] on button "Create Audience" at bounding box center [583, 302] width 58 height 15
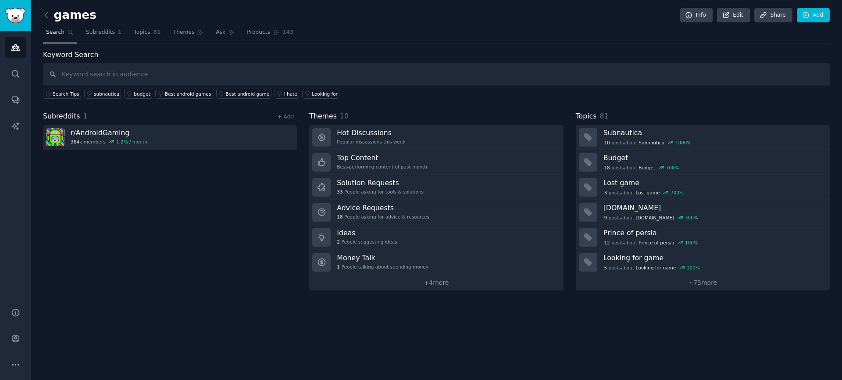
click at [270, 237] on div "Subreddits 1 + Add r/ AndroidGaming 364k members 1.2 % / month" at bounding box center [170, 200] width 254 height 179
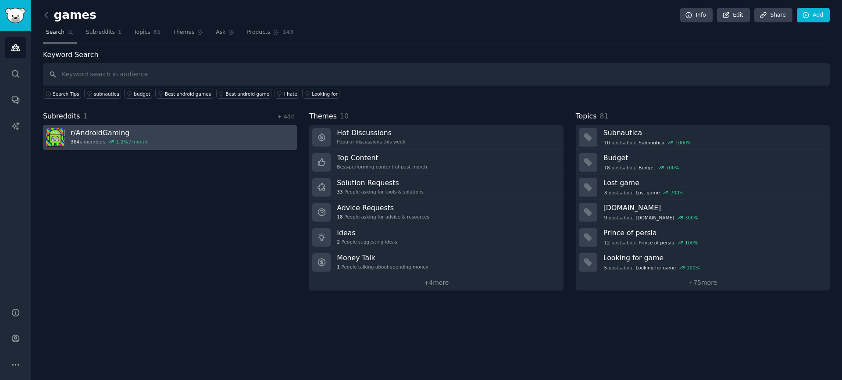
click at [198, 142] on link "r/ AndroidGaming 364k members 1.2 % / month" at bounding box center [170, 137] width 254 height 25
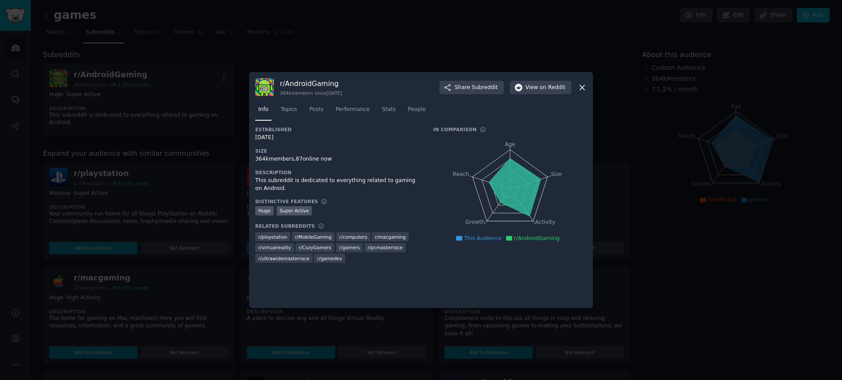
click at [191, 176] on div at bounding box center [421, 190] width 842 height 380
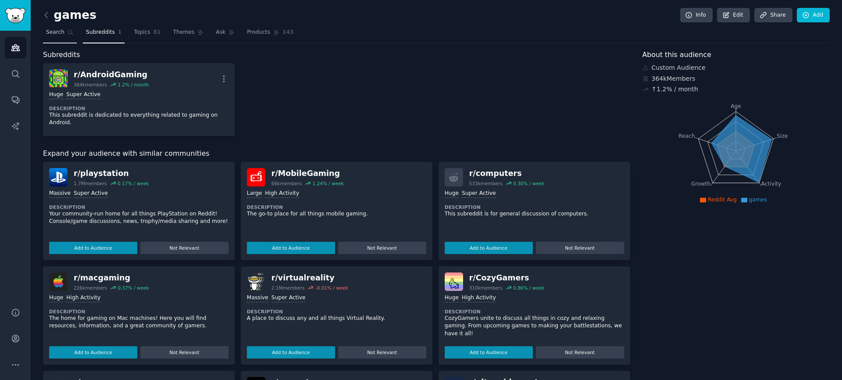
click at [51, 33] on span "Search" at bounding box center [55, 32] width 18 height 8
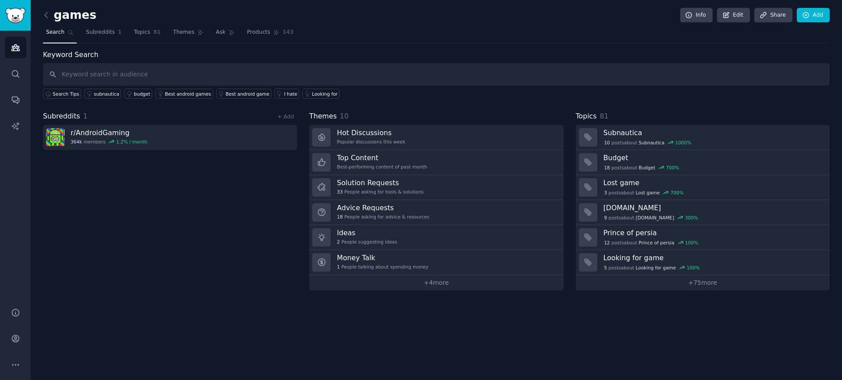
click at [160, 154] on div "Subreddits 1 + Add r/ AndroidGaming 364k members 1.2 % / month" at bounding box center [170, 200] width 254 height 179
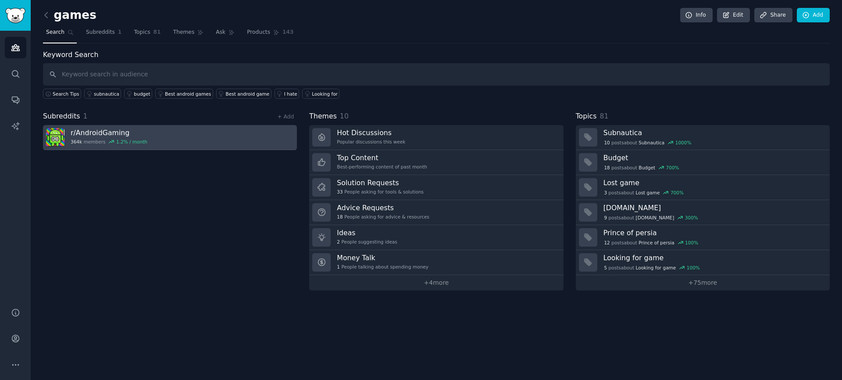
click at [178, 135] on link "r/ AndroidGaming 364k members 1.2 % / month" at bounding box center [170, 137] width 254 height 25
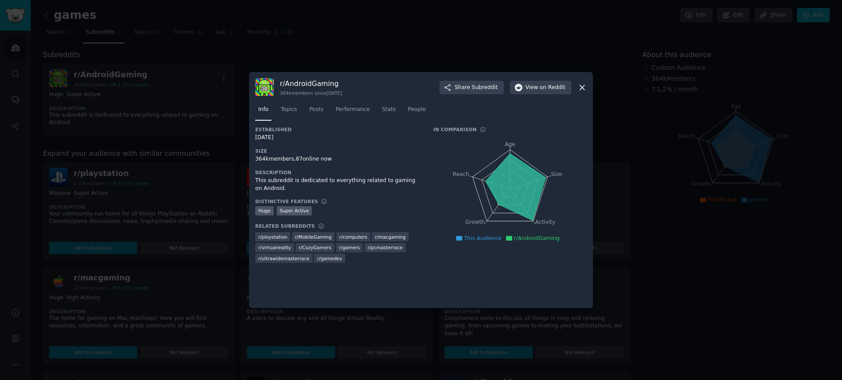
click at [584, 87] on icon at bounding box center [581, 87] width 9 height 9
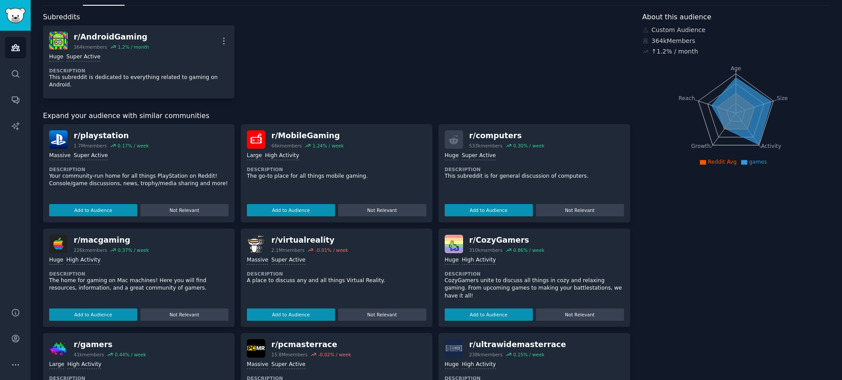
scroll to position [46, 0]
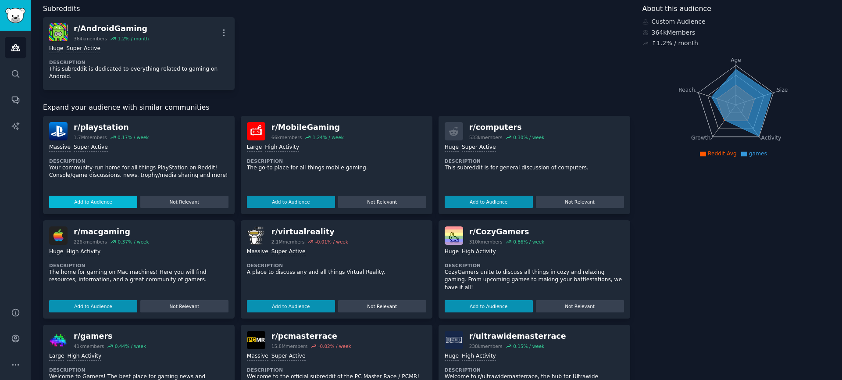
click at [110, 198] on button "Add to Audience" at bounding box center [93, 202] width 88 height 12
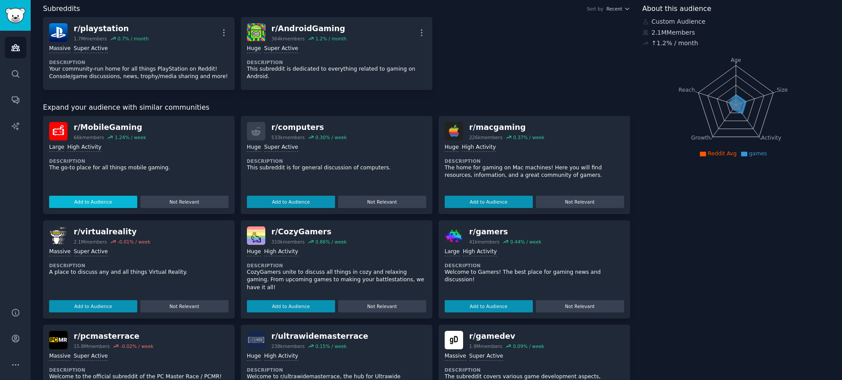
click at [100, 201] on button "Add to Audience" at bounding box center [93, 202] width 88 height 12
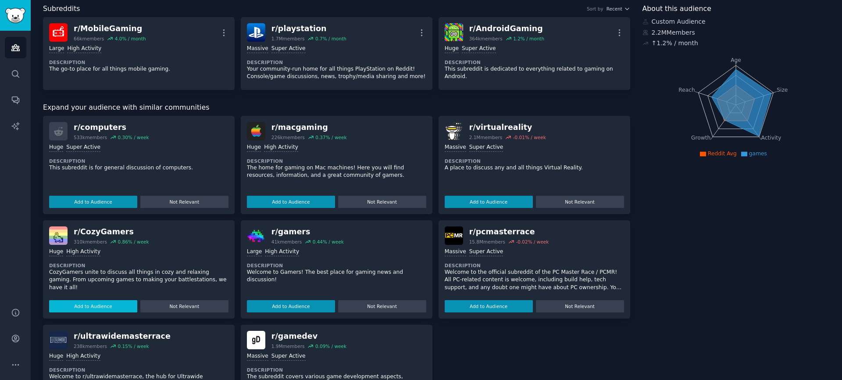
click at [107, 304] on button "Add to Audience" at bounding box center [93, 306] width 88 height 12
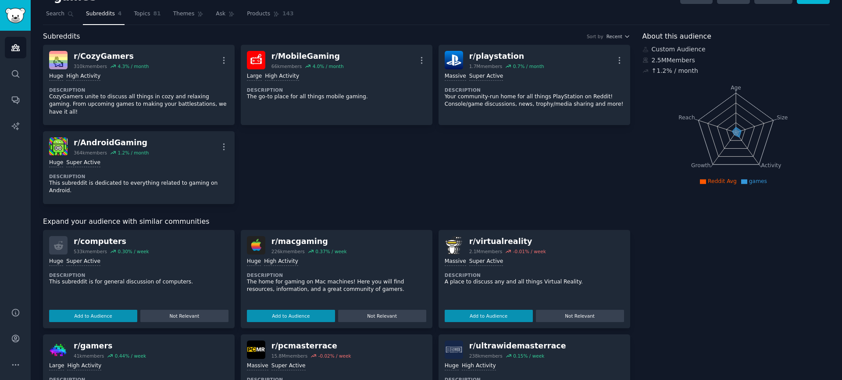
scroll to position [0, 0]
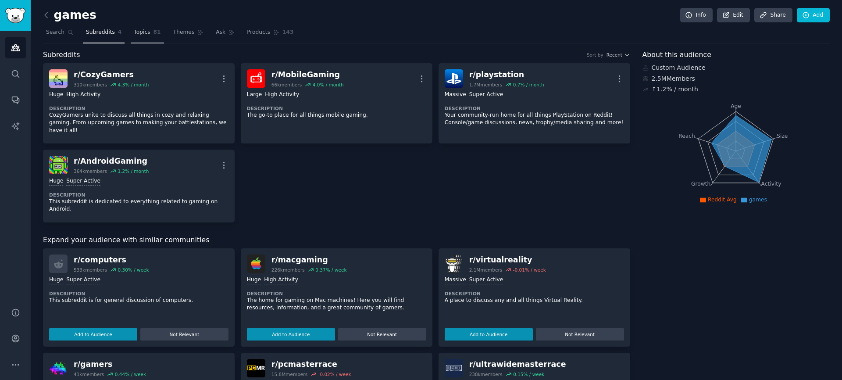
click at [134, 33] on span "Topics" at bounding box center [142, 32] width 16 height 8
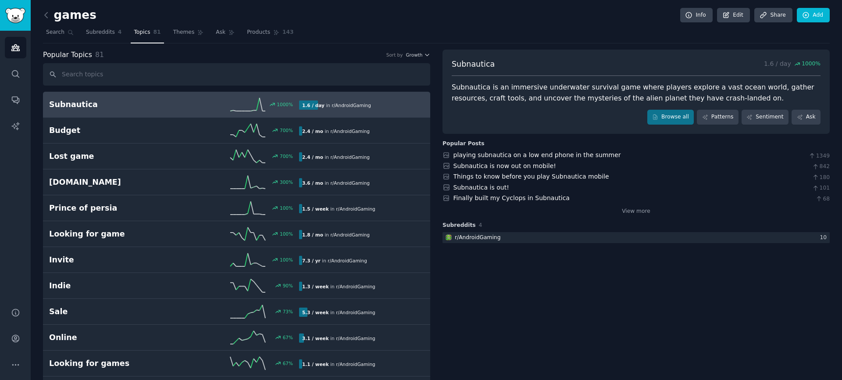
click at [184, 24] on div "games Info Edit Share Add" at bounding box center [436, 17] width 787 height 18
click at [183, 28] on span "Themes" at bounding box center [183, 32] width 21 height 8
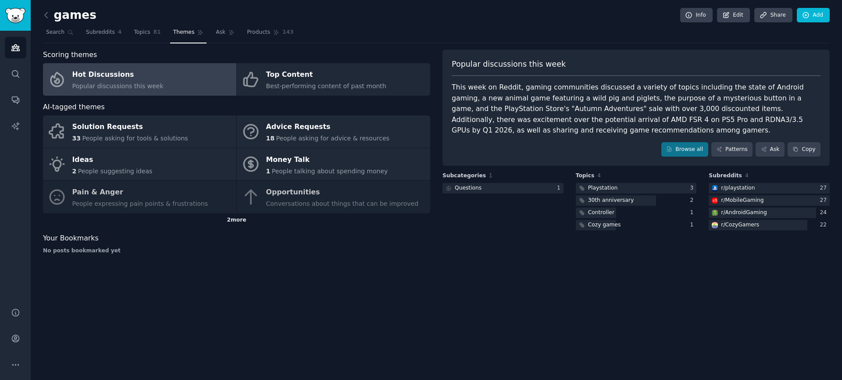
click at [229, 221] on div "2 more" at bounding box center [236, 220] width 387 height 14
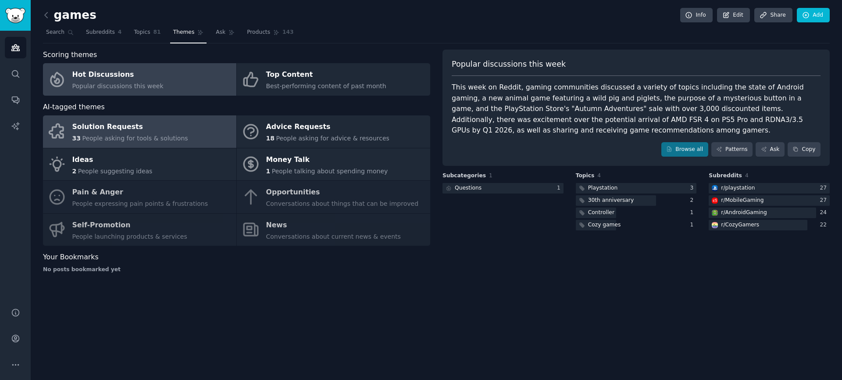
click at [176, 130] on div "Solution Requests" at bounding box center [130, 127] width 116 height 14
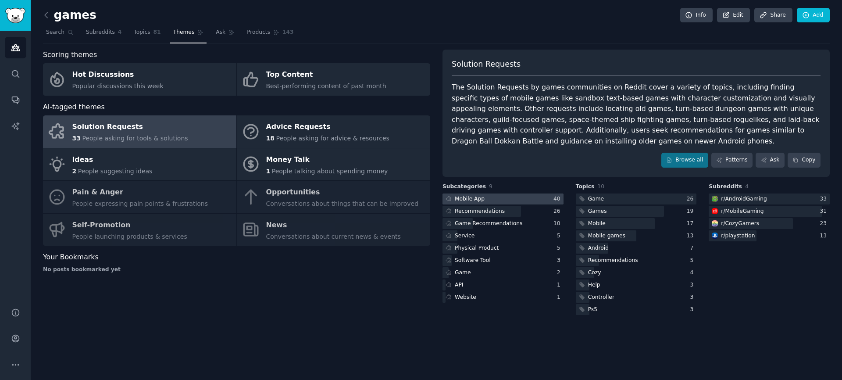
click at [486, 199] on div at bounding box center [502, 198] width 121 height 11
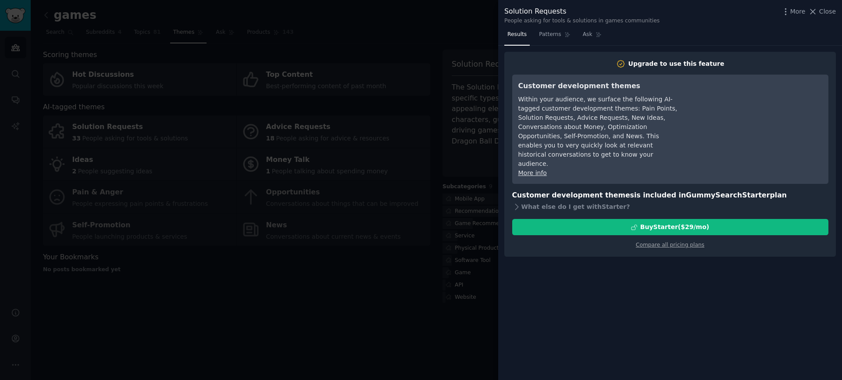
click at [394, 281] on div at bounding box center [421, 190] width 842 height 380
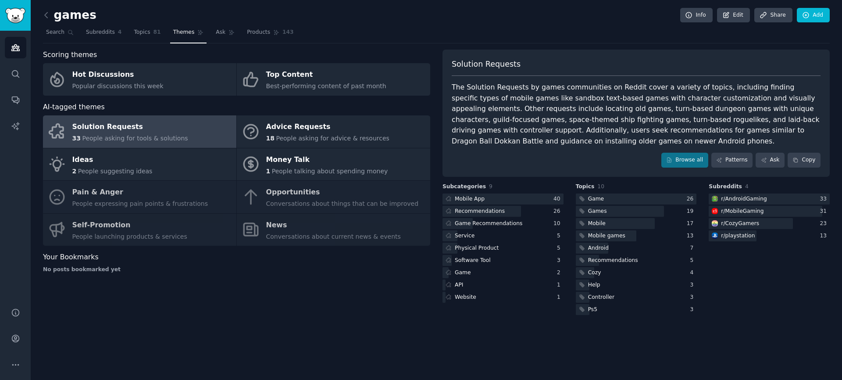
click at [363, 200] on div "Solution Requests 33 People asking for tools & solutions Advice Requests 18 Peo…" at bounding box center [236, 180] width 387 height 130
click at [220, 36] on span "Ask" at bounding box center [221, 32] width 10 height 8
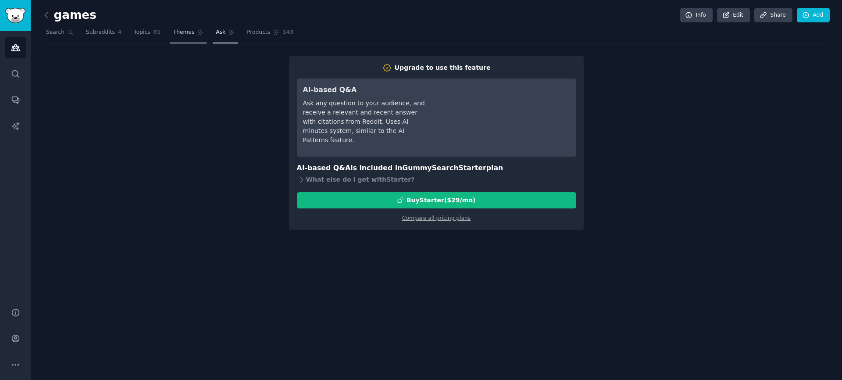
click at [186, 37] on link "Themes" at bounding box center [188, 34] width 37 height 18
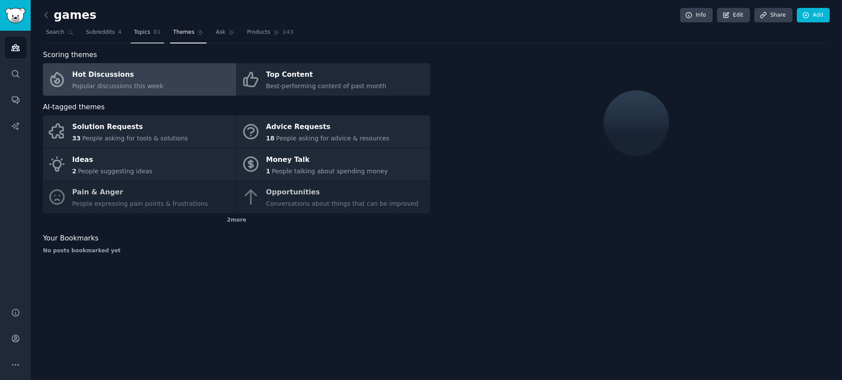
click at [147, 34] on span "Topics" at bounding box center [142, 32] width 16 height 8
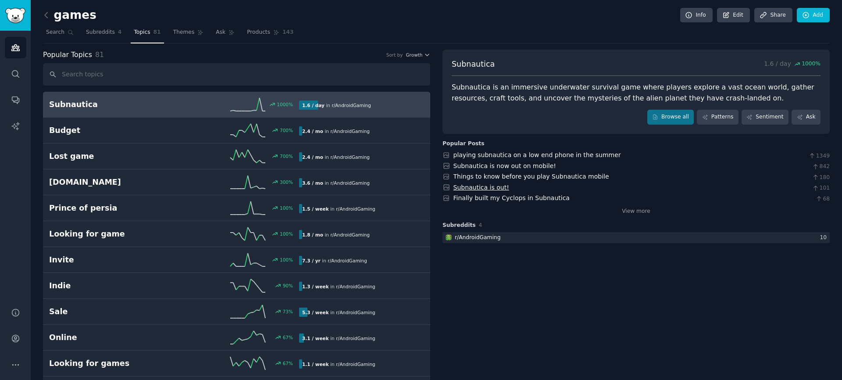
click at [491, 190] on link "Subnautica is out!" at bounding box center [481, 187] width 56 height 7
click at [56, 32] on span "Search" at bounding box center [55, 32] width 18 height 8
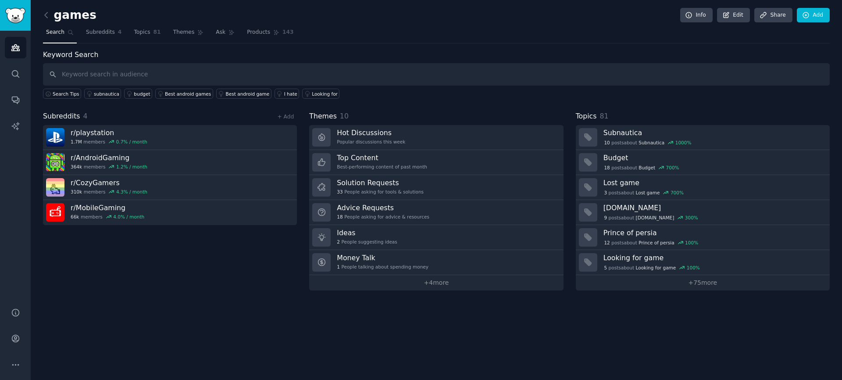
click at [62, 16] on h2 "games" at bounding box center [69, 15] width 53 height 14
click at [426, 288] on link "+ 4 more" at bounding box center [436, 282] width 254 height 15
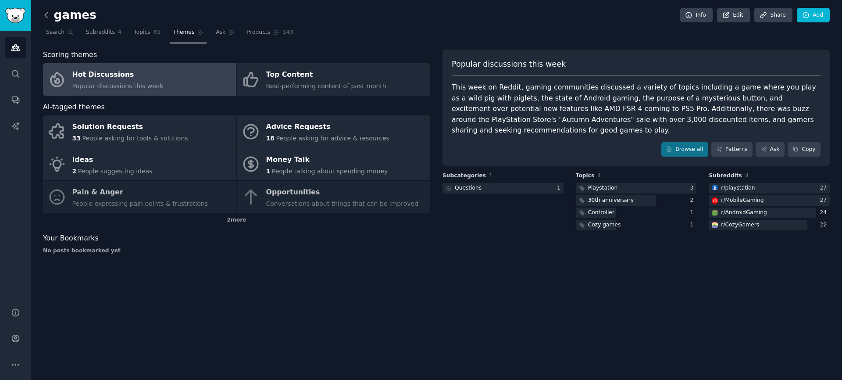
click at [47, 14] on icon at bounding box center [46, 15] width 9 height 9
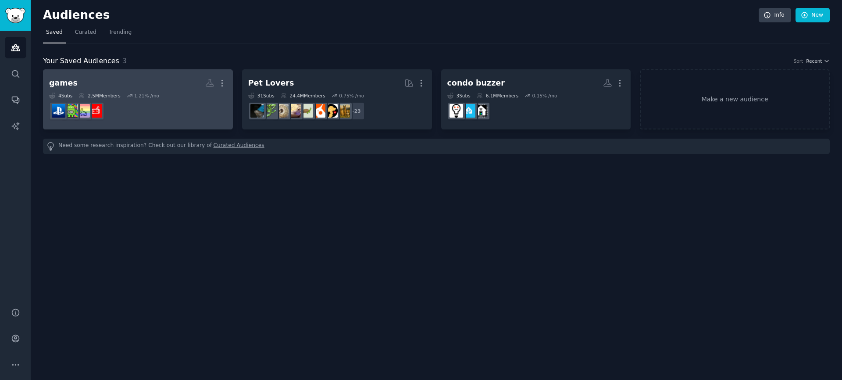
click at [180, 81] on h2 "games More" at bounding box center [138, 82] width 178 height 15
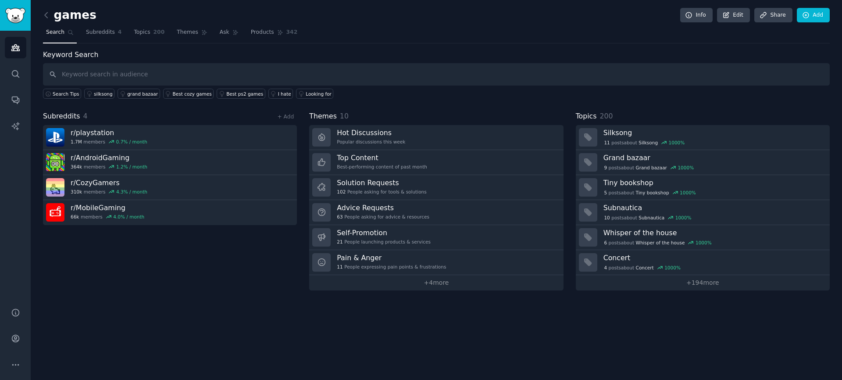
click at [185, 76] on input "text" at bounding box center [436, 74] width 787 height 22
type input "action games"
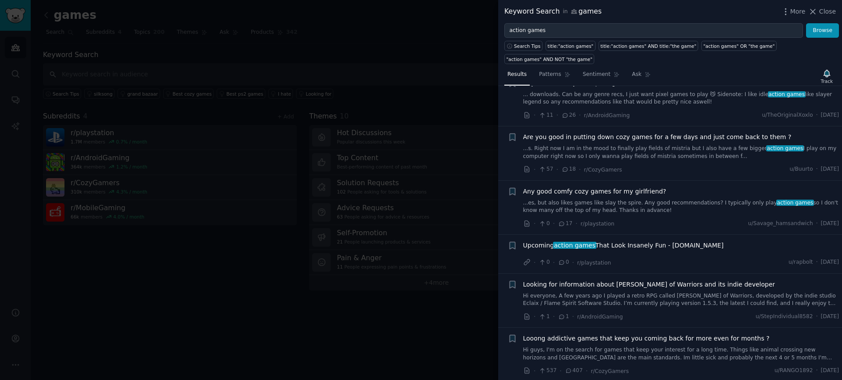
scroll to position [79, 0]
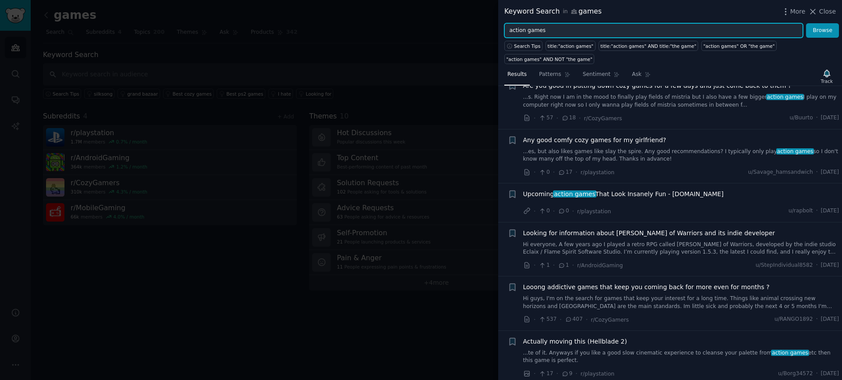
click at [624, 29] on input "action games" at bounding box center [653, 30] width 299 height 15
type input "Top 10 action games people are looking for"
click at [806, 23] on button "Browse" at bounding box center [822, 30] width 33 height 15
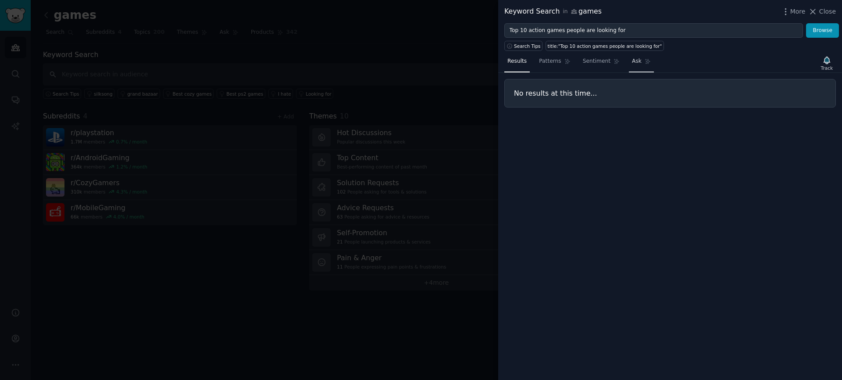
click at [636, 61] on span "Ask" at bounding box center [637, 61] width 10 height 8
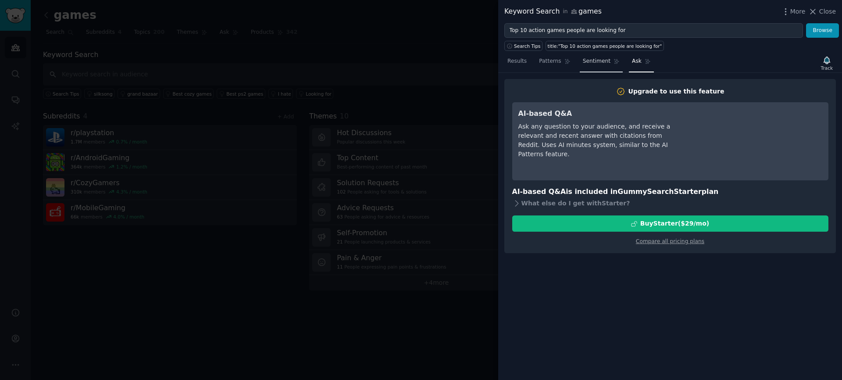
click at [598, 61] on span "Sentiment" at bounding box center [597, 61] width 28 height 8
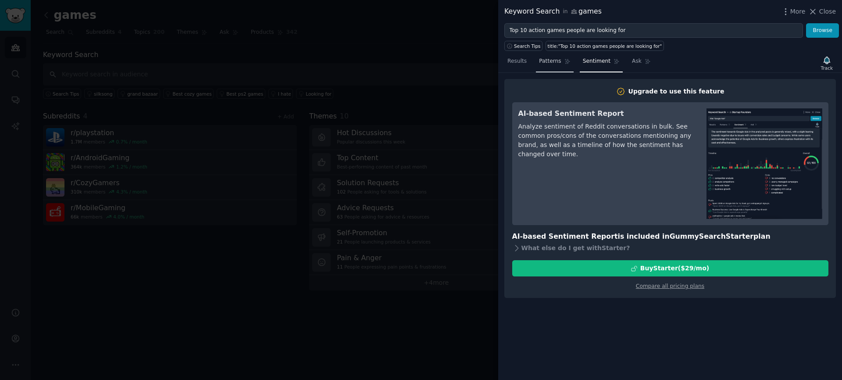
click at [552, 60] on span "Patterns" at bounding box center [550, 61] width 22 height 8
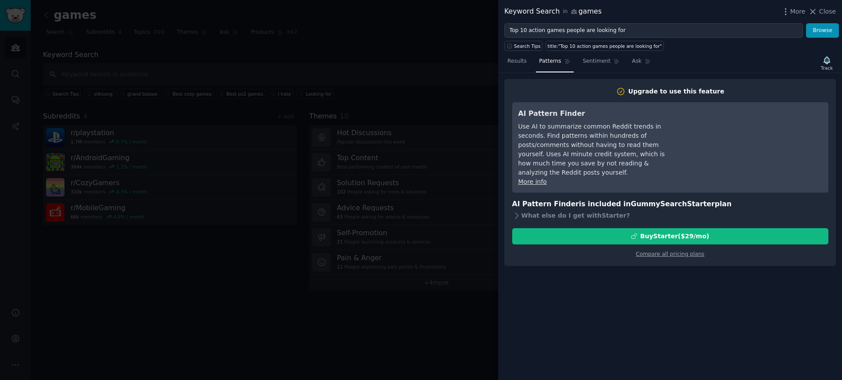
click at [130, 53] on div at bounding box center [421, 190] width 842 height 380
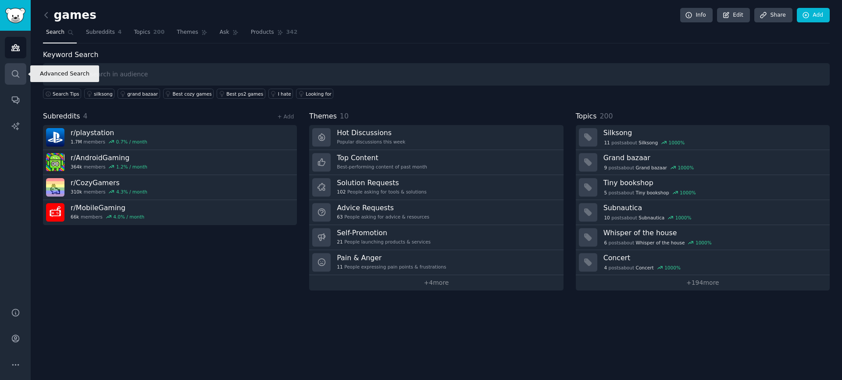
click at [7, 69] on link "Search" at bounding box center [15, 73] width 21 height 21
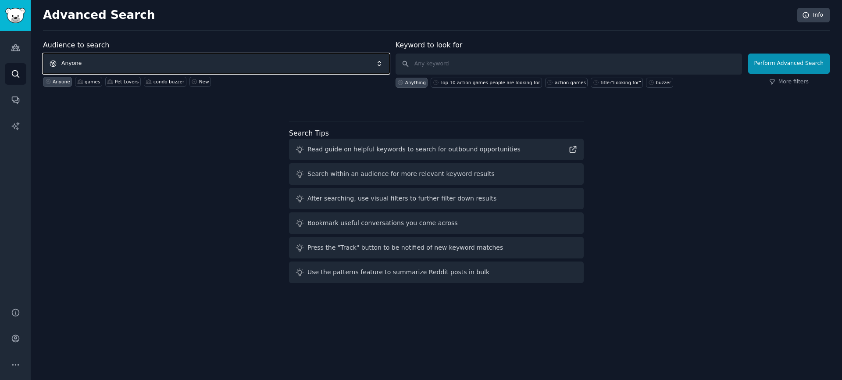
click at [152, 67] on span "Anyone" at bounding box center [216, 63] width 346 height 20
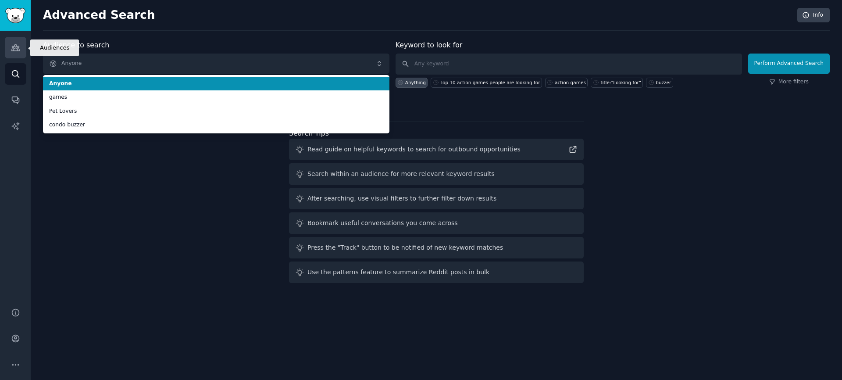
click at [24, 52] on link "Audiences" at bounding box center [15, 47] width 21 height 21
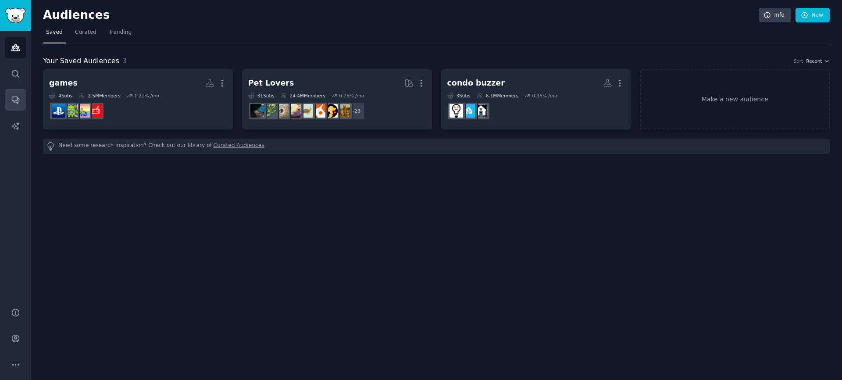
click at [5, 101] on link "Conversations" at bounding box center [15, 99] width 21 height 21
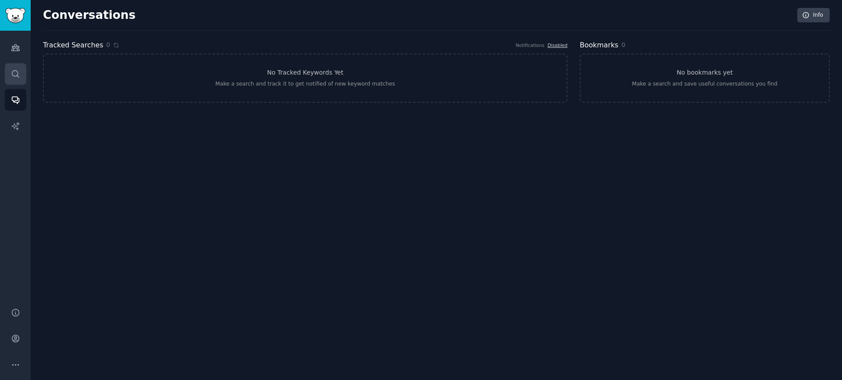
click at [25, 68] on link "Search" at bounding box center [15, 73] width 21 height 21
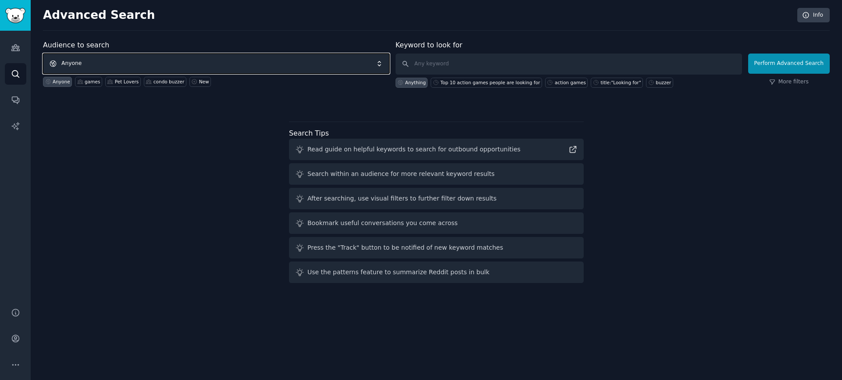
click at [146, 71] on span "Anyone" at bounding box center [216, 63] width 346 height 20
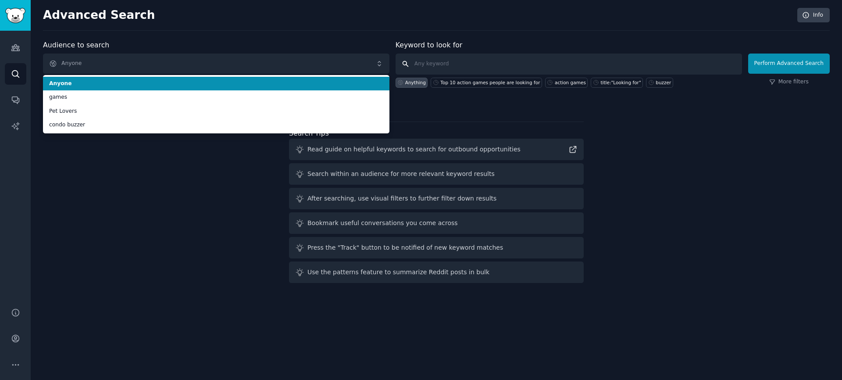
click at [435, 66] on input "text" at bounding box center [568, 63] width 346 height 21
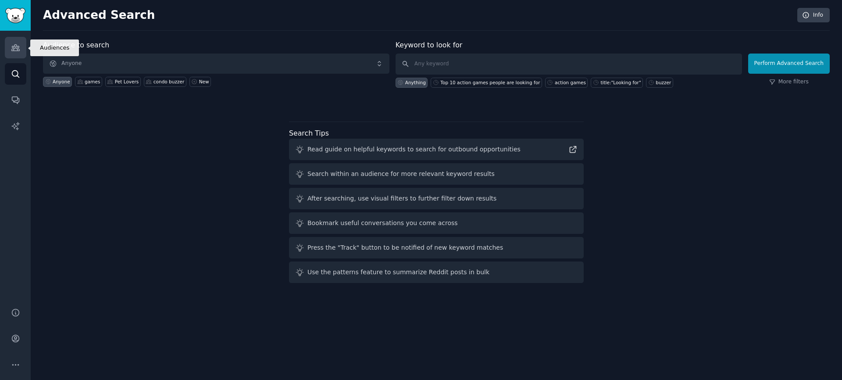
click at [12, 44] on icon "Sidebar" at bounding box center [15, 47] width 9 height 9
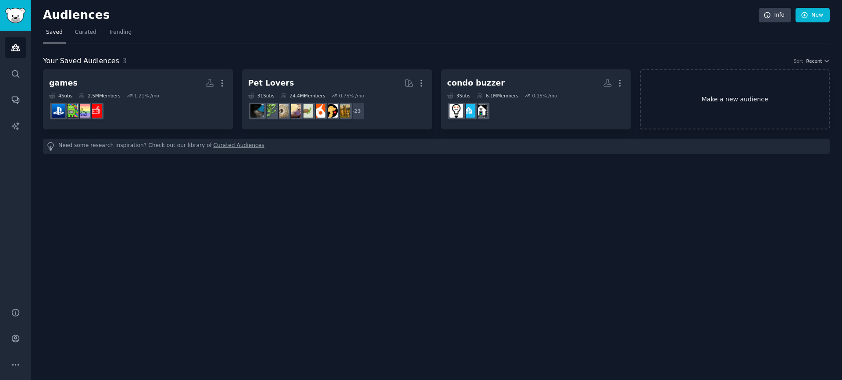
click at [688, 100] on link "Make a new audience" at bounding box center [735, 99] width 190 height 60
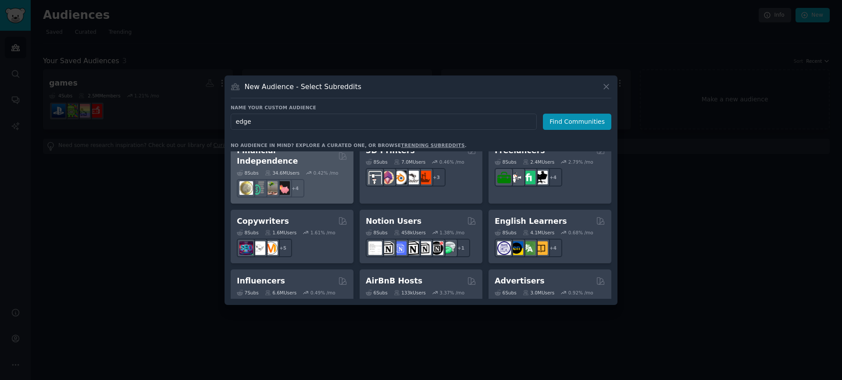
scroll to position [607, 0]
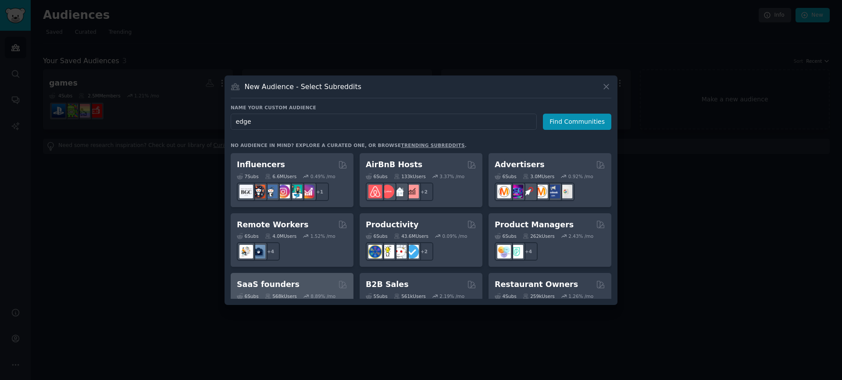
type input "edge"
click at [310, 279] on div "SaaS founders" at bounding box center [292, 284] width 110 height 11
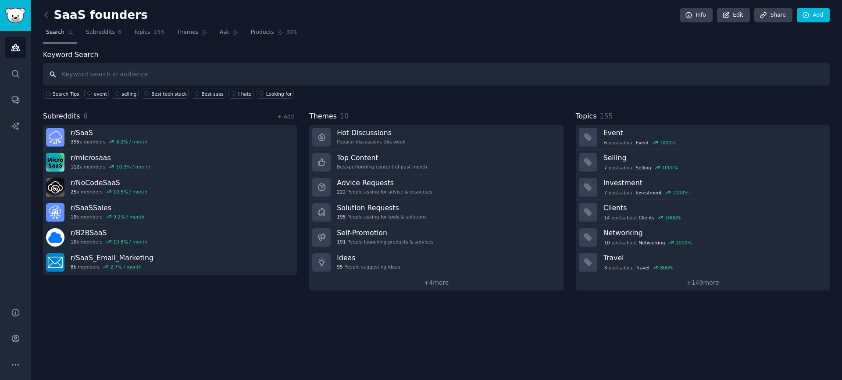
click at [195, 75] on input "text" at bounding box center [436, 74] width 787 height 22
click at [49, 18] on icon at bounding box center [46, 15] width 9 height 9
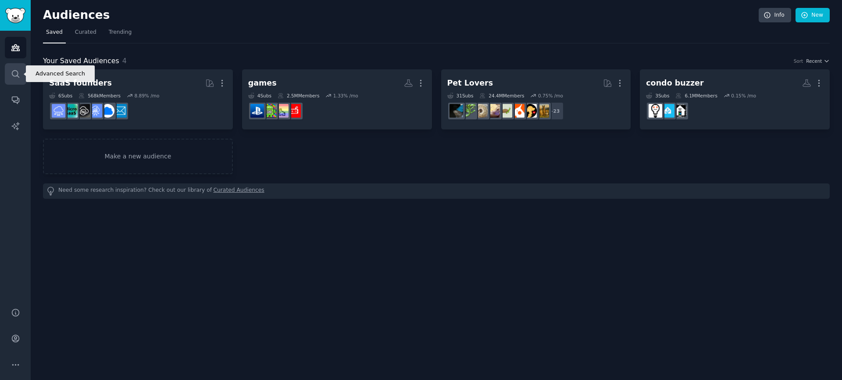
click at [13, 73] on icon "Sidebar" at bounding box center [15, 73] width 9 height 9
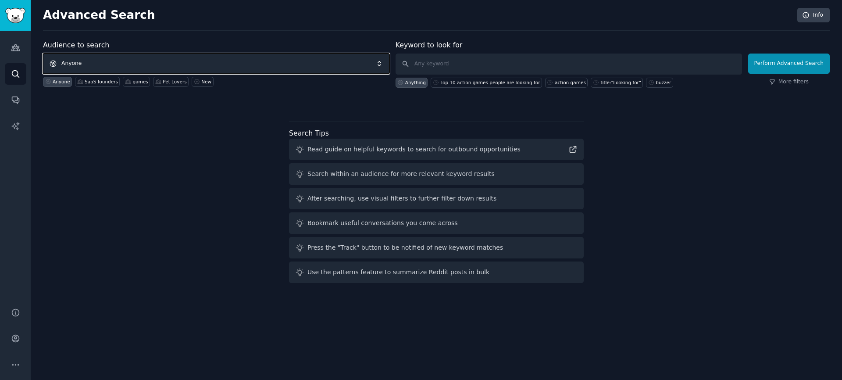
click at [235, 68] on span "Anyone" at bounding box center [216, 63] width 346 height 20
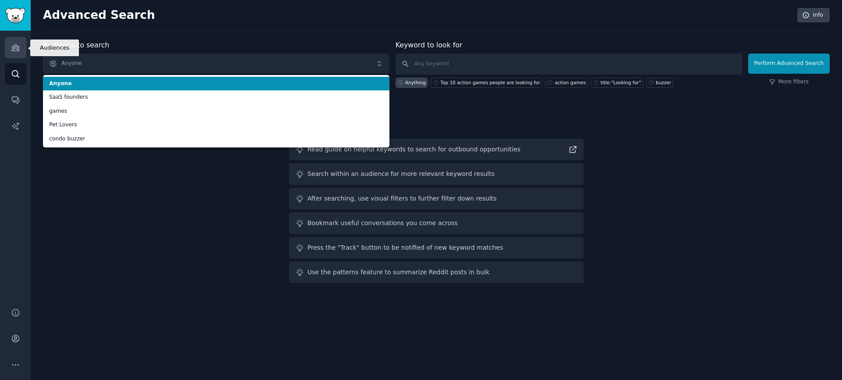
click at [7, 47] on link "Audiences" at bounding box center [15, 47] width 21 height 21
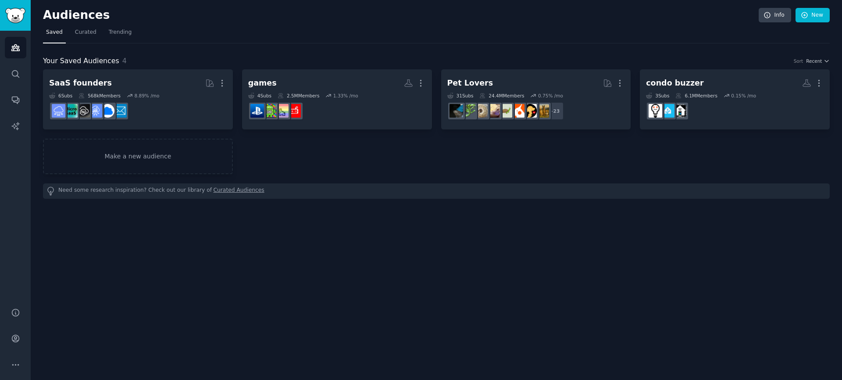
click at [141, 132] on div "SaaS founders More 6 Sub s 568k Members 8.89 % /mo games More 4 Sub s 2.5M Memb…" at bounding box center [436, 121] width 787 height 105
click at [140, 150] on link "Make a new audience" at bounding box center [138, 157] width 190 height 36
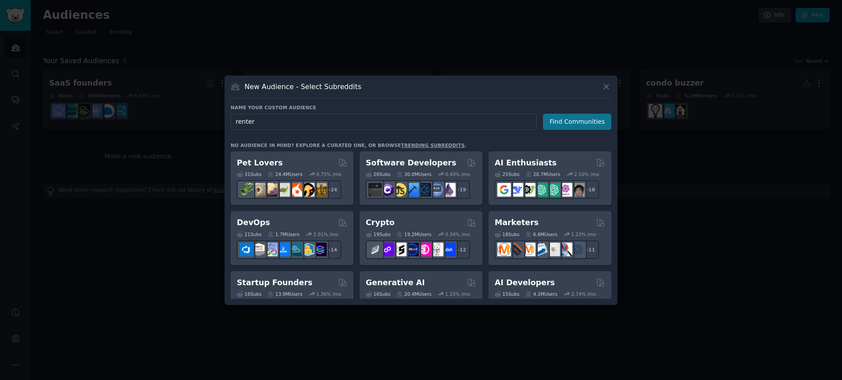
type input "renter"
click at [566, 121] on button "Find Communities" at bounding box center [577, 122] width 68 height 16
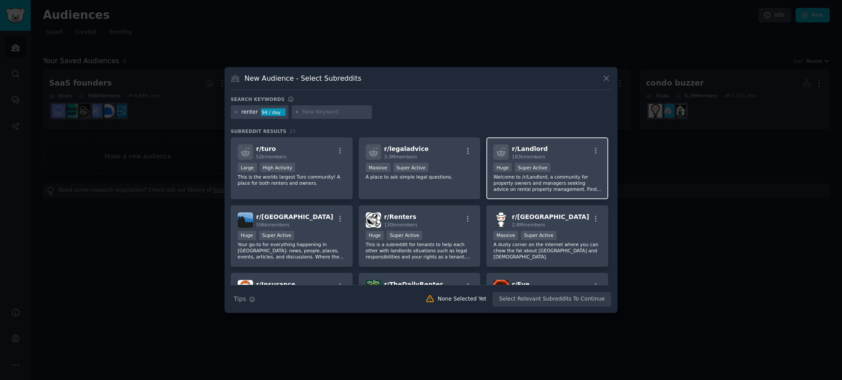
click at [544, 178] on p "Welcome to /r/Landlord, a community for property owners and managers seeking ad…" at bounding box center [547, 183] width 108 height 18
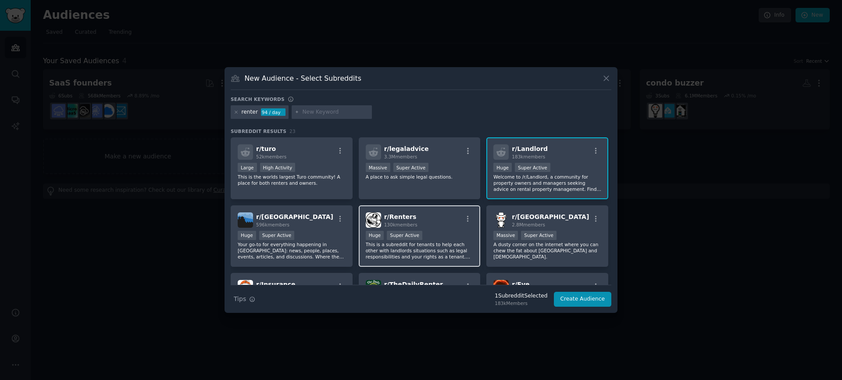
click at [386, 214] on span "r/ Renters" at bounding box center [400, 216] width 32 height 7
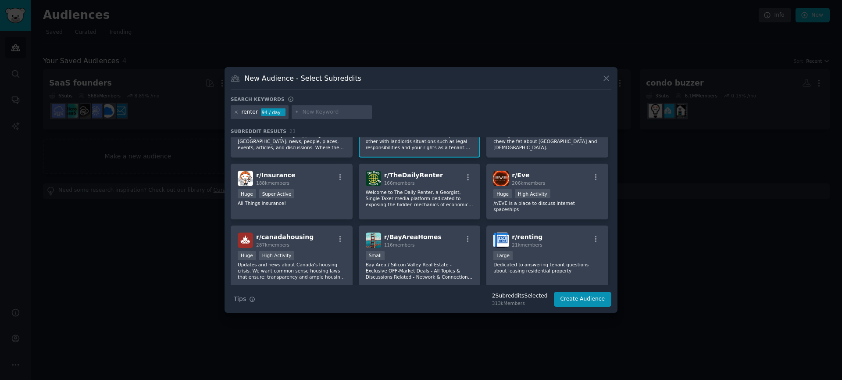
scroll to position [144, 0]
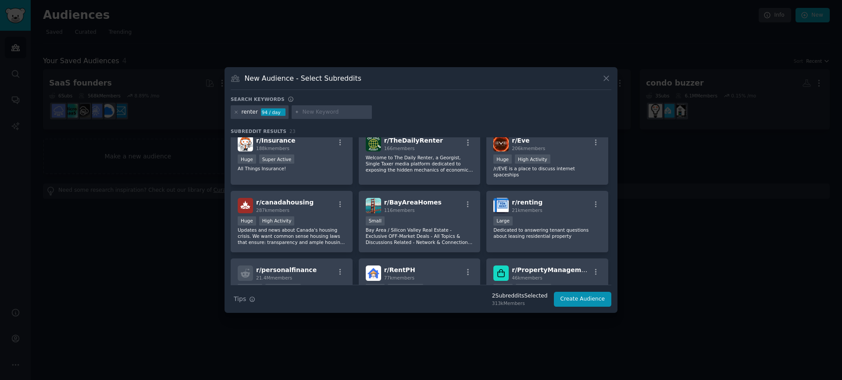
click at [337, 112] on input "text" at bounding box center [335, 112] width 67 height 8
type input "tenants"
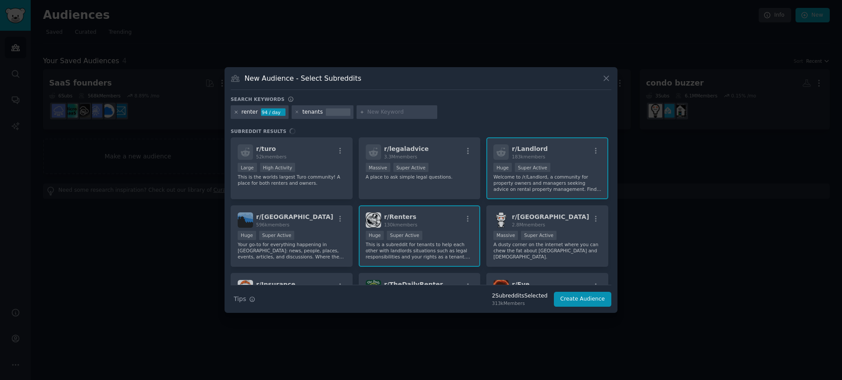
click at [235, 111] on icon at bounding box center [236, 112] width 5 height 5
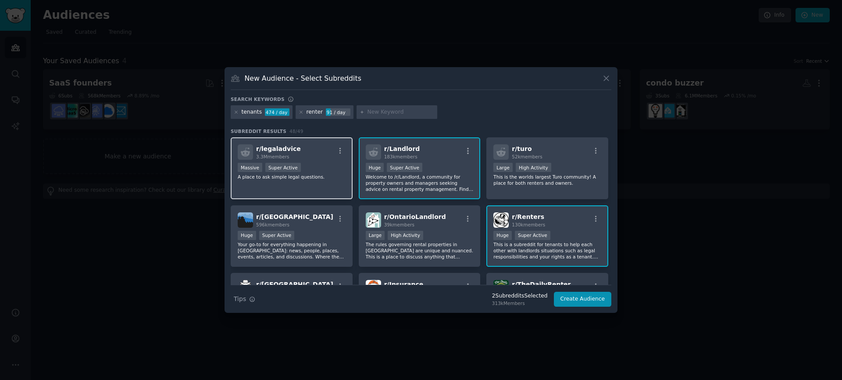
scroll to position [10, 0]
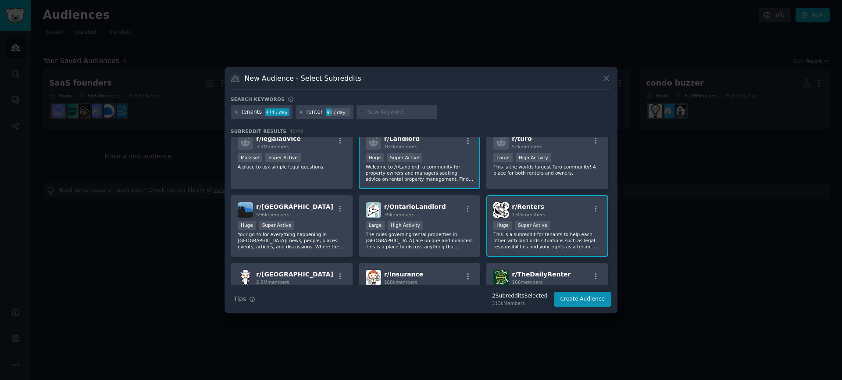
click at [493, 108] on div "tenants 474 / day renter 91 / day" at bounding box center [421, 113] width 381 height 17
click at [300, 112] on icon at bounding box center [301, 112] width 5 height 5
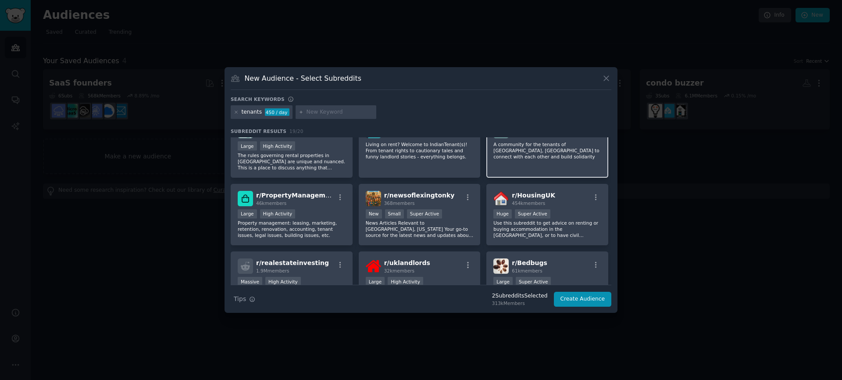
scroll to position [170, 0]
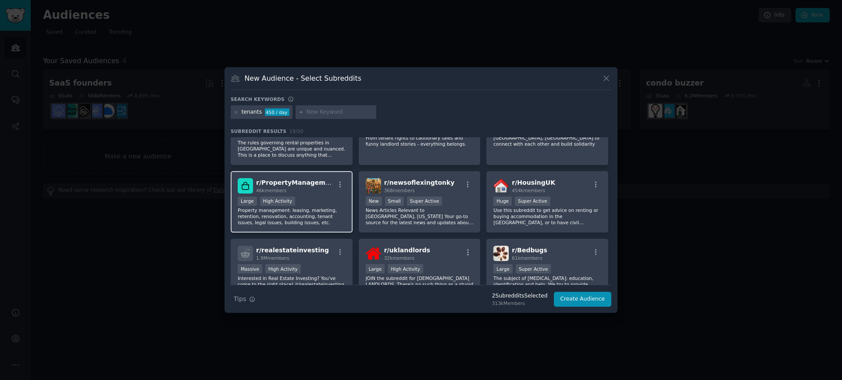
click at [323, 215] on p "Property management: leasing, marketing, retention, renovation, accounting, ten…" at bounding box center [292, 216] width 108 height 18
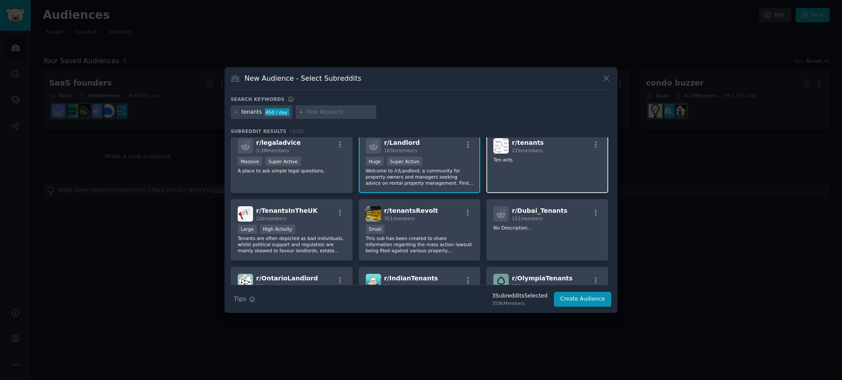
scroll to position [0, 0]
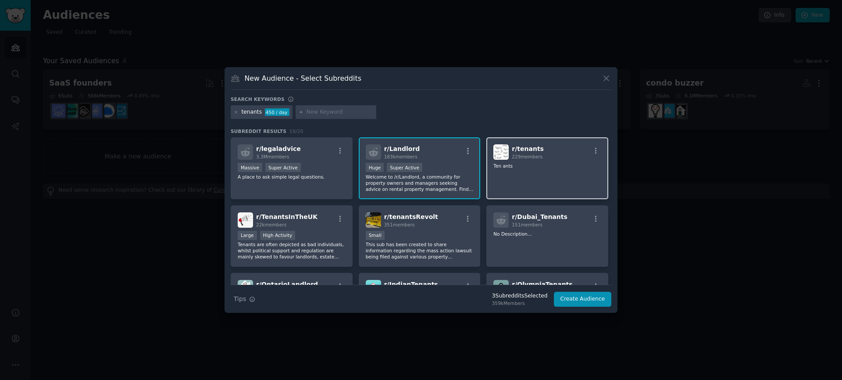
click at [571, 174] on div "r/ tenants 229 members Ten ants" at bounding box center [547, 168] width 122 height 62
click at [594, 304] on button "Create Audience" at bounding box center [583, 299] width 58 height 15
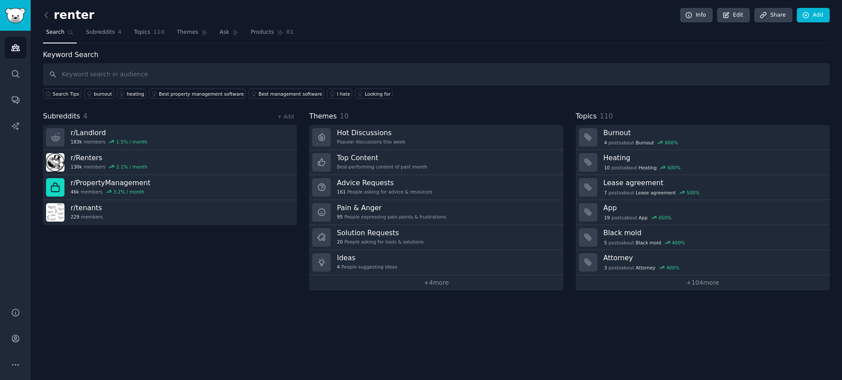
click at [242, 71] on input "text" at bounding box center [436, 74] width 787 height 22
type input "buzzer"
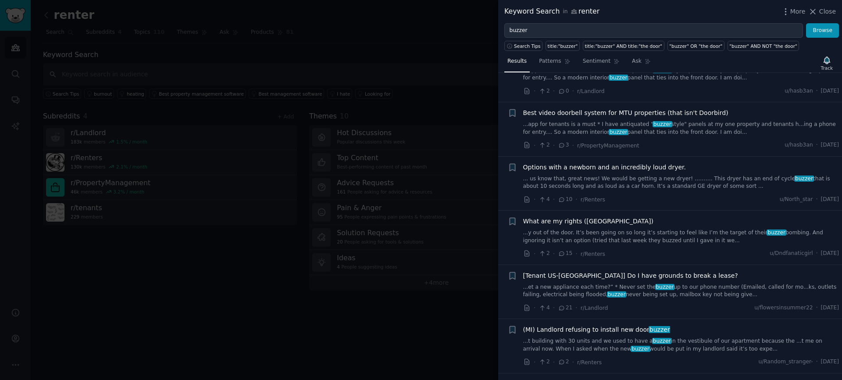
scroll to position [778, 0]
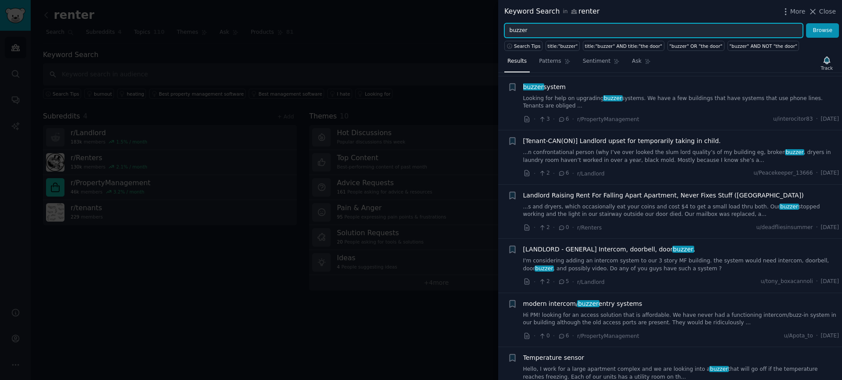
click at [574, 30] on input "buzzer" at bounding box center [653, 30] width 299 height 15
type input "m"
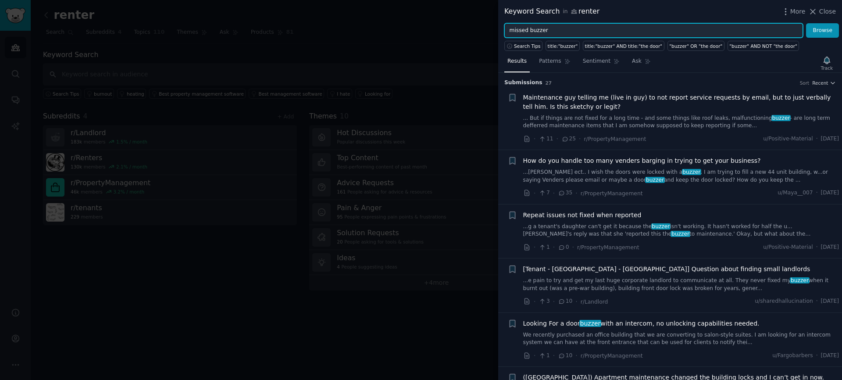
click at [806, 23] on button "Browse" at bounding box center [822, 30] width 33 height 15
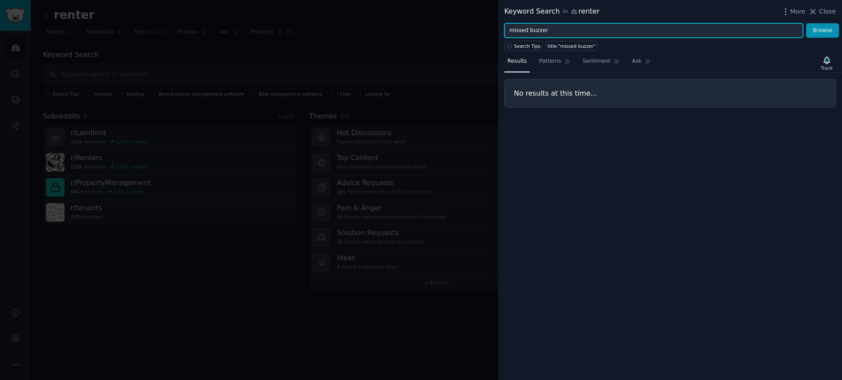
click at [530, 31] on input "missed buzzer" at bounding box center [653, 30] width 299 height 15
type input "miss buzzer"
click at [806, 23] on button "Browse" at bounding box center [822, 30] width 33 height 15
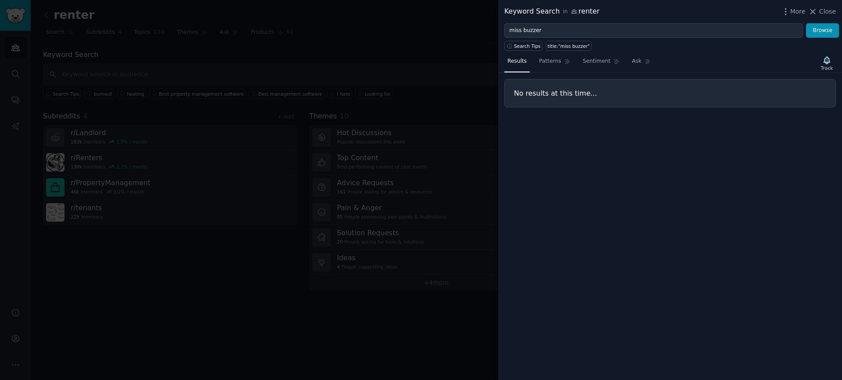
click at [476, 69] on div at bounding box center [421, 190] width 842 height 380
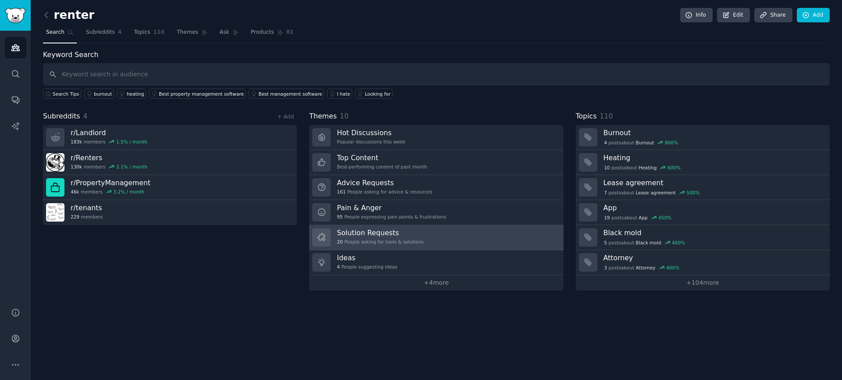
click at [397, 235] on h3 "Solution Requests" at bounding box center [380, 232] width 87 height 9
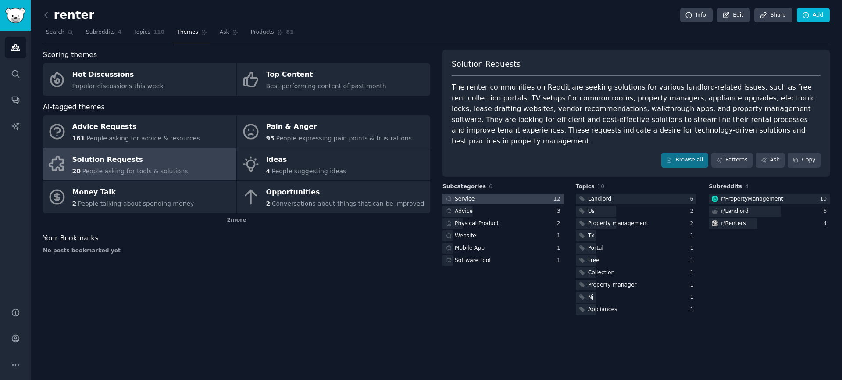
click at [502, 193] on div at bounding box center [502, 198] width 121 height 11
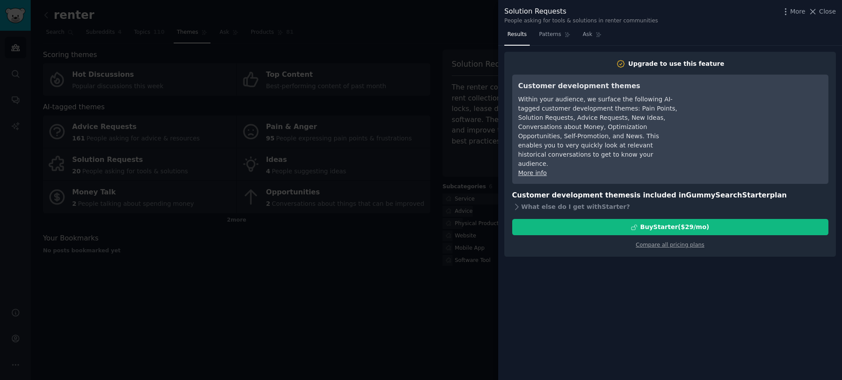
click at [411, 243] on div at bounding box center [421, 190] width 842 height 380
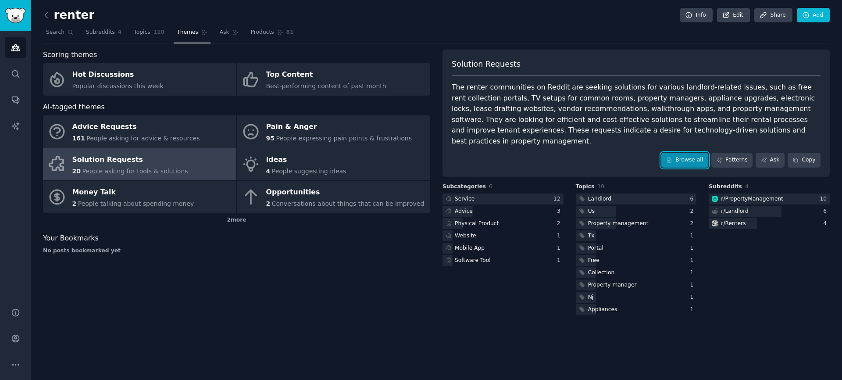
click at [677, 153] on link "Browse all" at bounding box center [684, 160] width 47 height 15
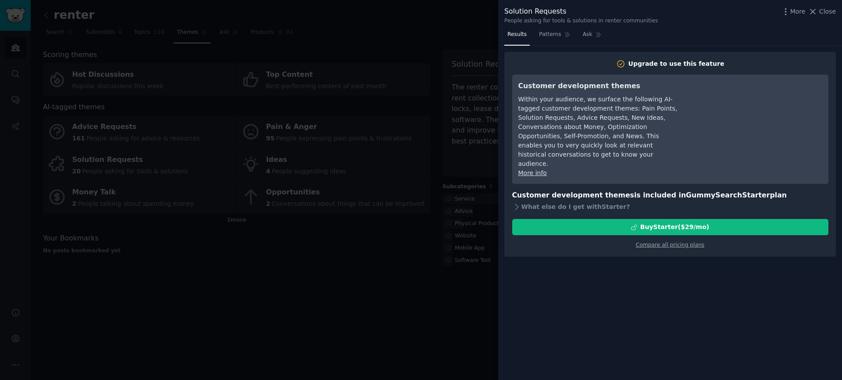
click at [324, 313] on div at bounding box center [421, 190] width 842 height 380
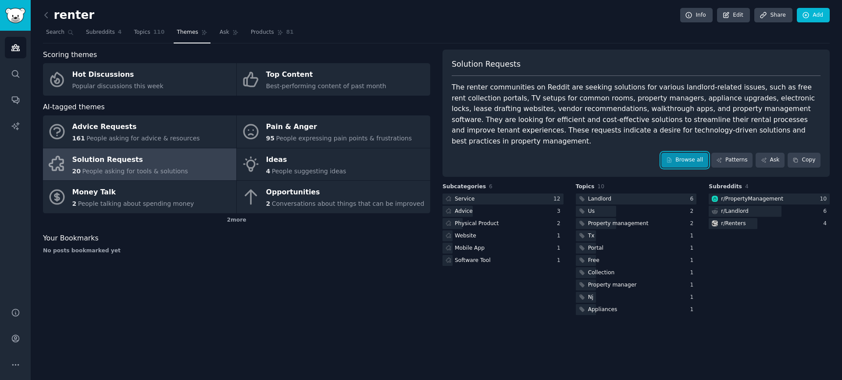
click at [666, 153] on link "Browse all" at bounding box center [684, 160] width 47 height 15
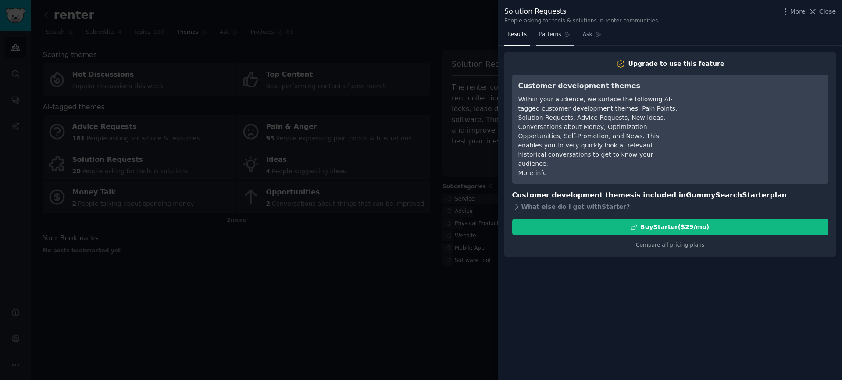
click at [560, 40] on link "Patterns" at bounding box center [554, 37] width 37 height 18
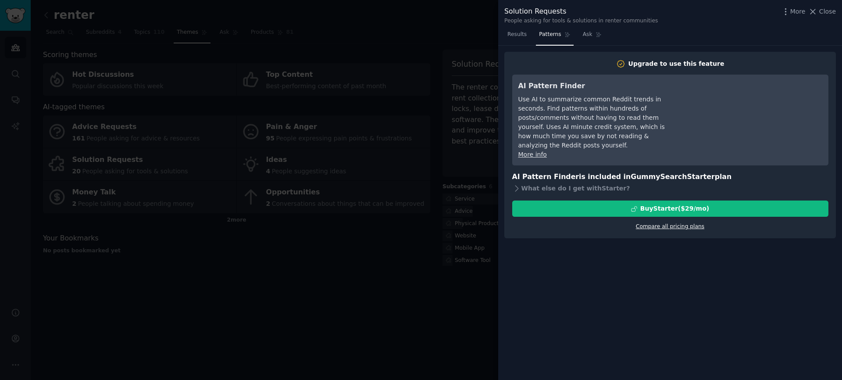
click at [656, 223] on link "Compare all pricing plans" at bounding box center [670, 226] width 68 height 6
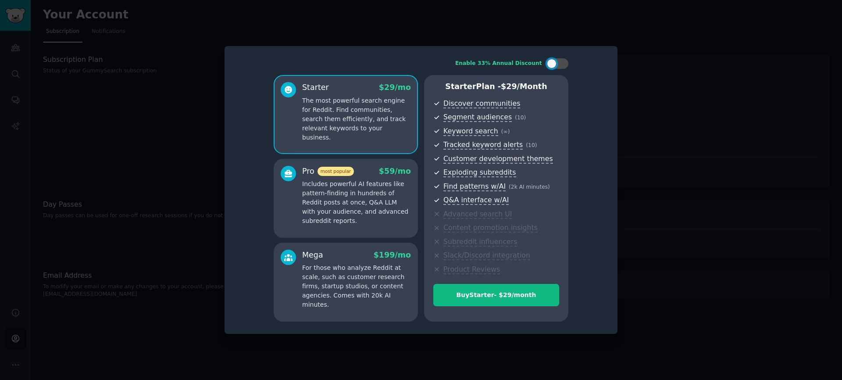
click at [138, 190] on div at bounding box center [421, 190] width 842 height 380
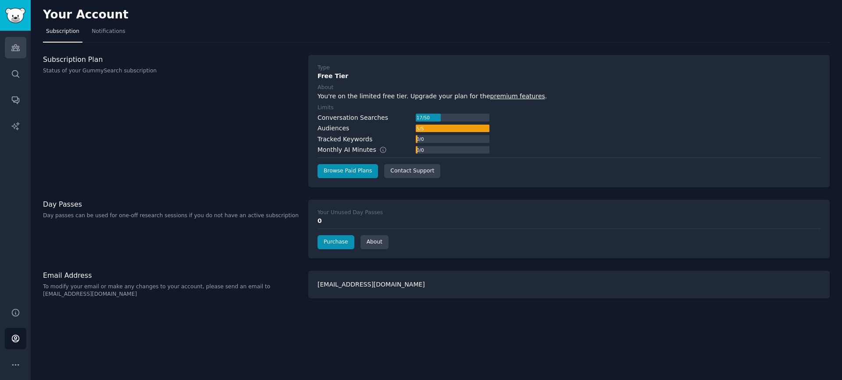
click at [19, 51] on icon "Sidebar" at bounding box center [15, 47] width 9 height 9
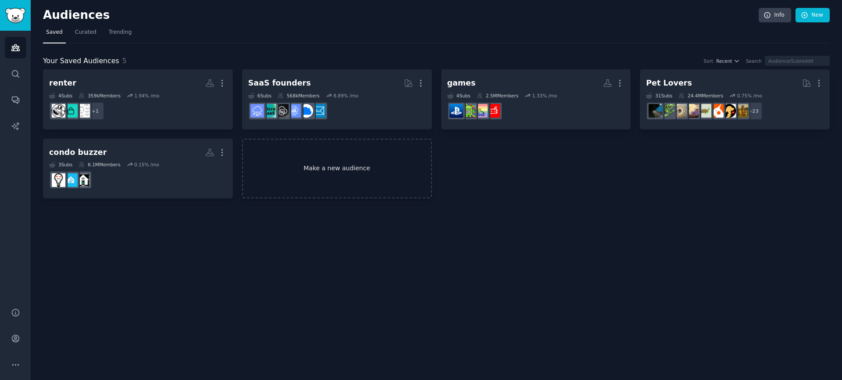
click at [303, 171] on link "Make a new audience" at bounding box center [337, 169] width 190 height 60
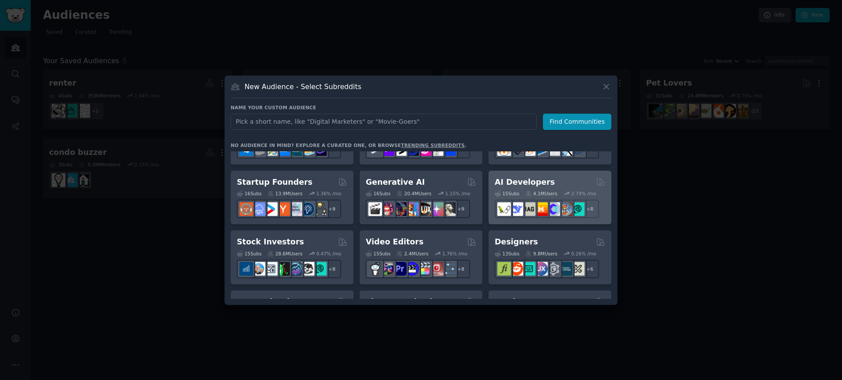
scroll to position [275, 0]
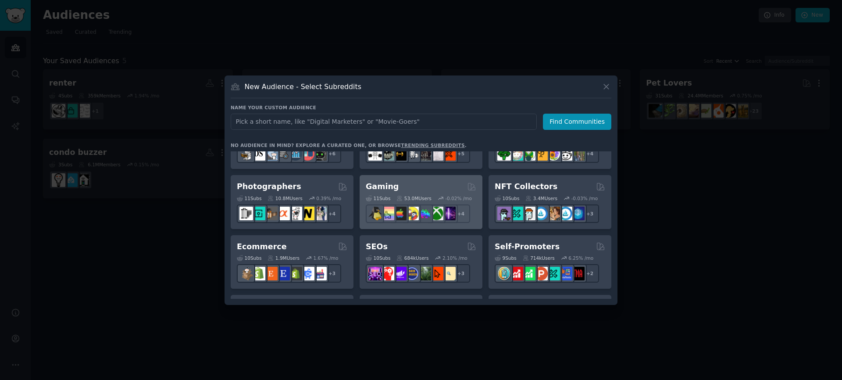
click at [452, 187] on div "Gaming Curated by GummySearch" at bounding box center [421, 186] width 110 height 11
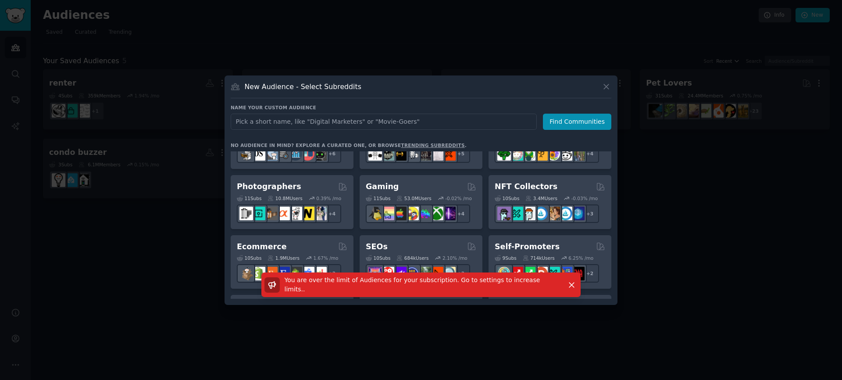
click at [611, 83] on div "New Audience - Select Subreddits Name your custom audience Audience Name Find C…" at bounding box center [420, 189] width 393 height 229
click at [609, 85] on icon at bounding box center [606, 86] width 9 height 9
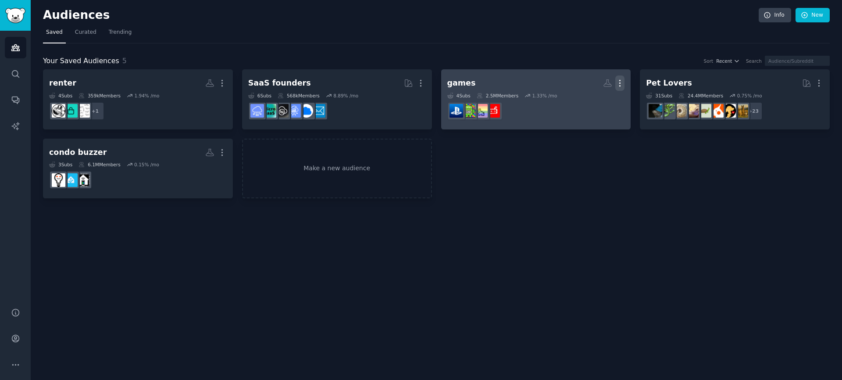
click at [620, 84] on icon "button" at bounding box center [619, 82] width 9 height 9
click at [595, 108] on div "Delete" at bounding box center [590, 102] width 42 height 18
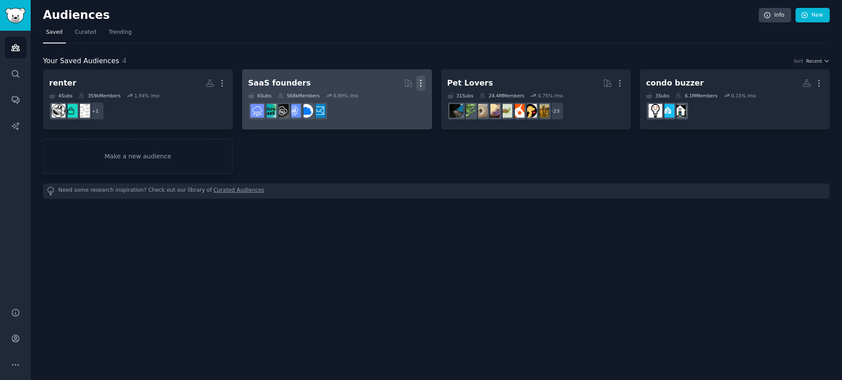
click at [420, 84] on icon "button" at bounding box center [420, 82] width 9 height 9
click at [395, 101] on p "Delete" at bounding box center [397, 101] width 20 height 9
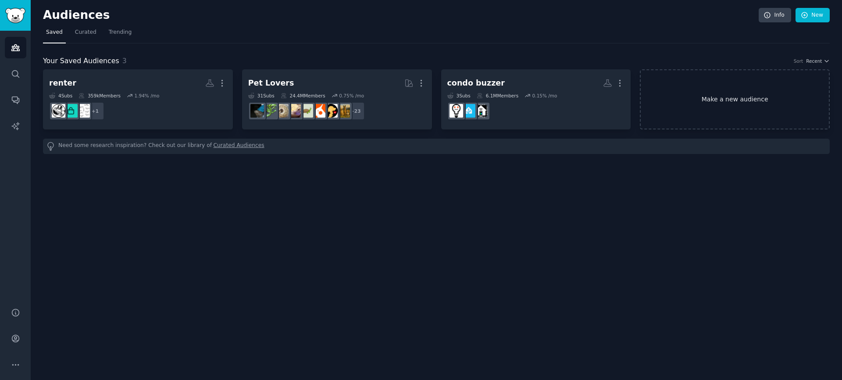
click at [771, 95] on link "Make a new audience" at bounding box center [735, 99] width 190 height 60
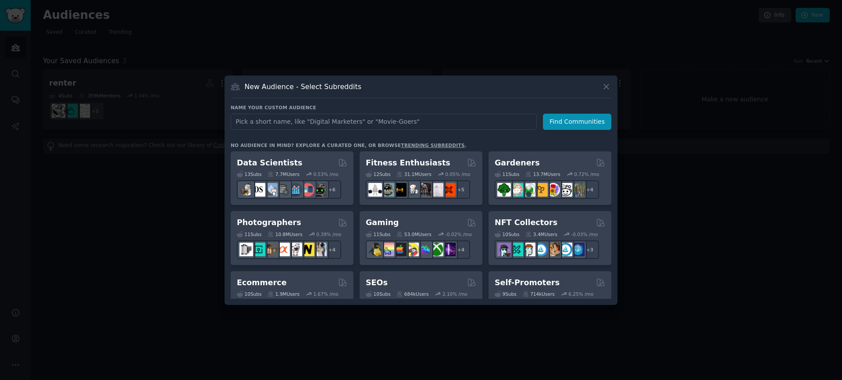
scroll to position [251, 0]
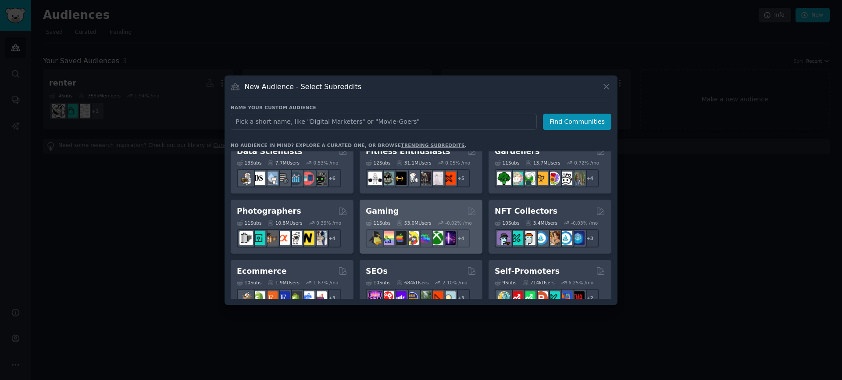
click at [392, 204] on div "Gaming 11 Sub s 53.0M Users -0.02 % /mo + 4" at bounding box center [421, 226] width 123 height 54
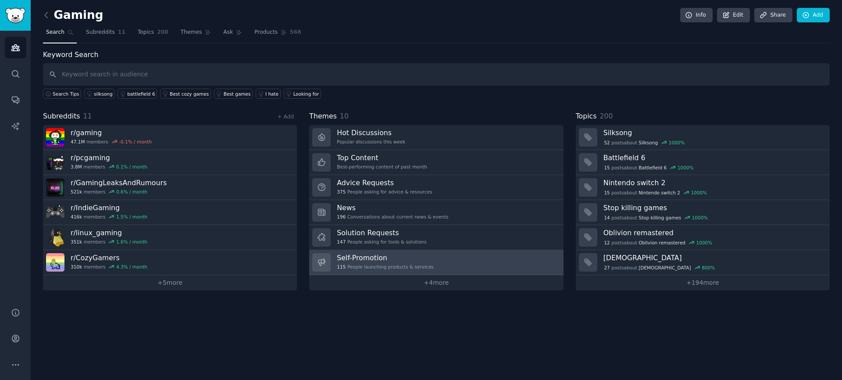
click at [402, 254] on h3 "Self-Promotion" at bounding box center [385, 257] width 96 height 9
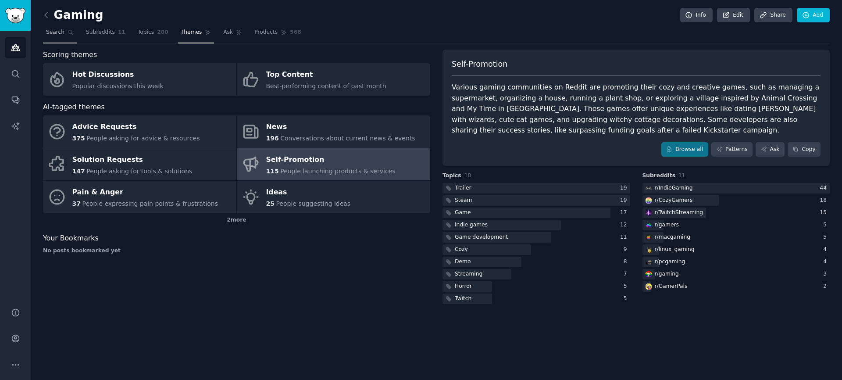
click at [62, 36] on span "Search" at bounding box center [55, 32] width 18 height 8
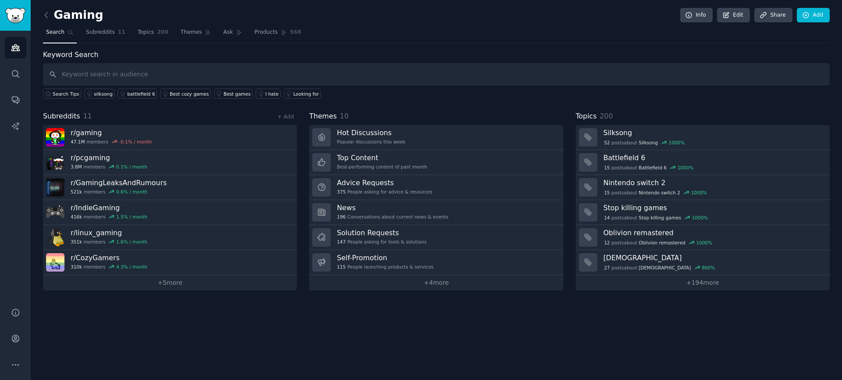
click at [269, 69] on input "text" at bounding box center [436, 74] width 787 height 22
type input "Top action games"
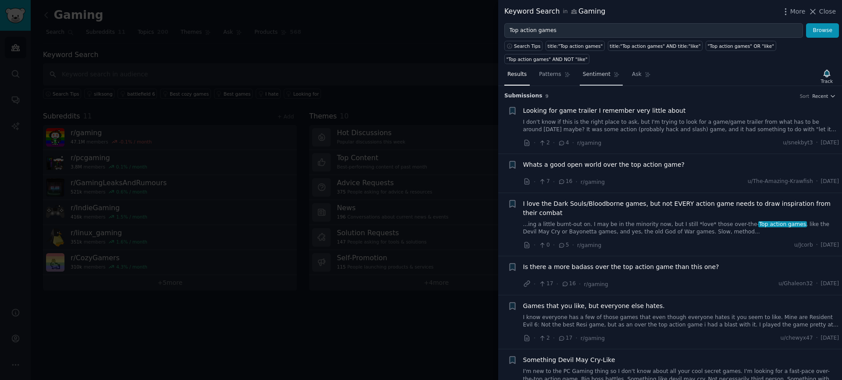
click at [595, 79] on link "Sentiment" at bounding box center [601, 77] width 43 height 18
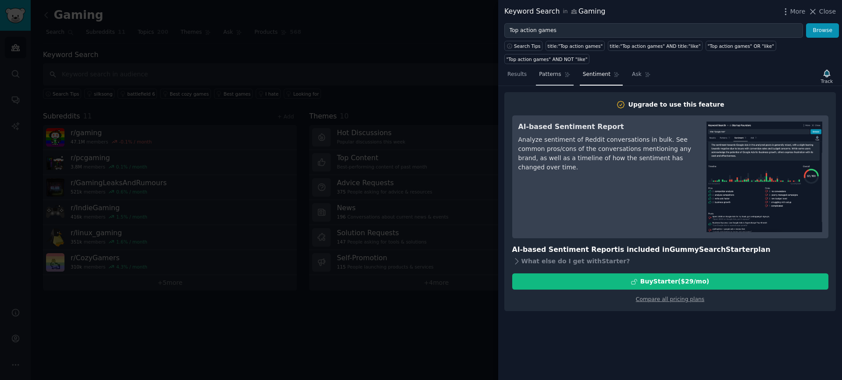
click at [564, 74] on icon at bounding box center [567, 74] width 6 height 6
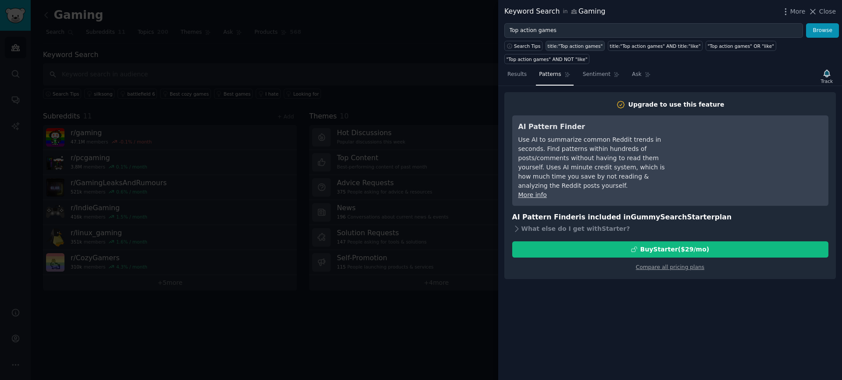
click at [572, 47] on div "title:"Top action games"" at bounding box center [575, 46] width 55 height 6
type input "title:"Top action games""
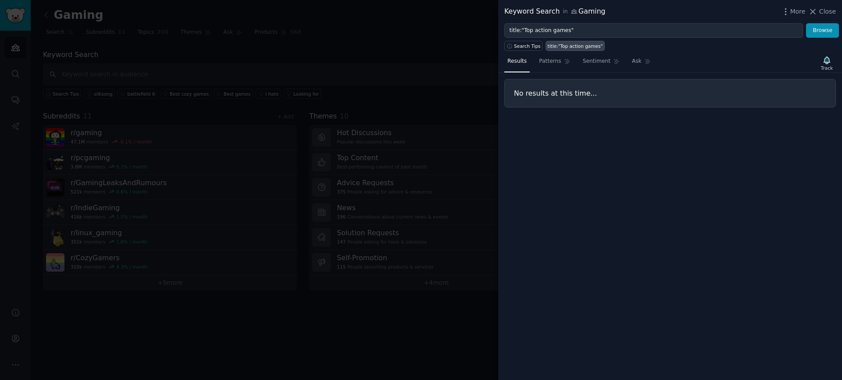
click at [404, 53] on div at bounding box center [421, 190] width 842 height 380
